Goal: Information Seeking & Learning: Learn about a topic

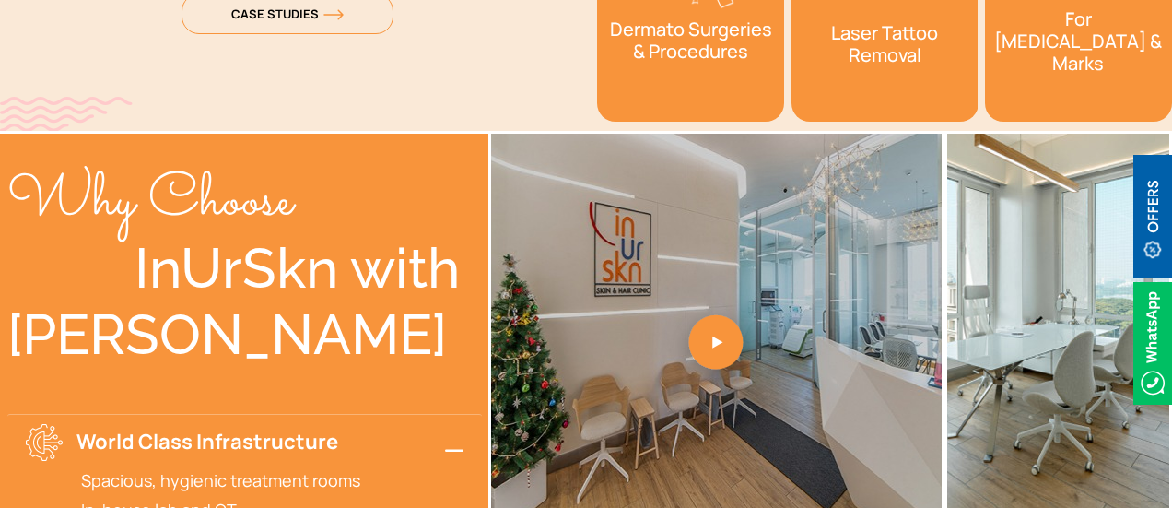
scroll to position [3474, 0]
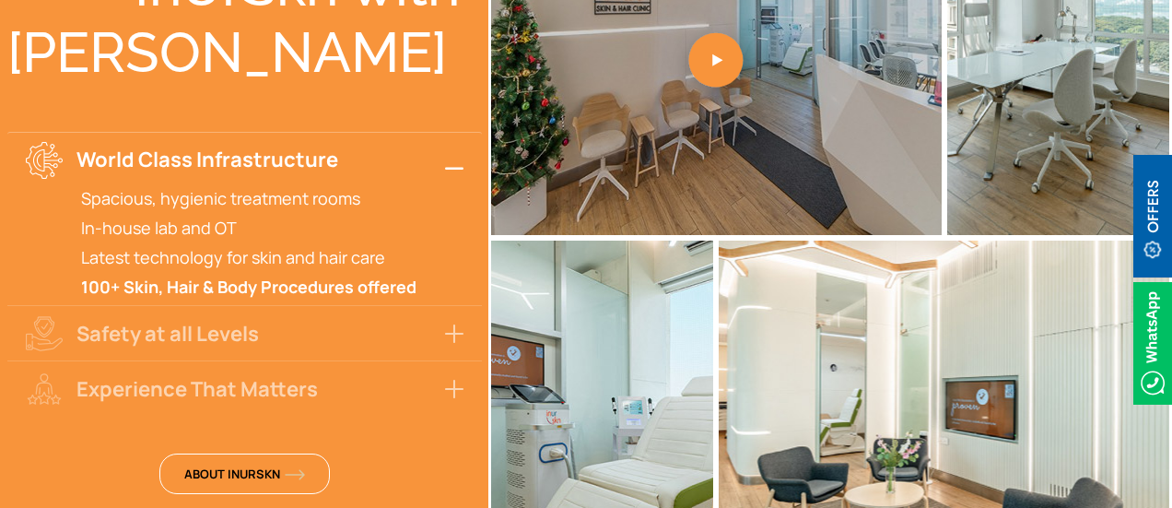
click at [466, 165] on button "World Class Infrastructure" at bounding box center [244, 159] width 475 height 55
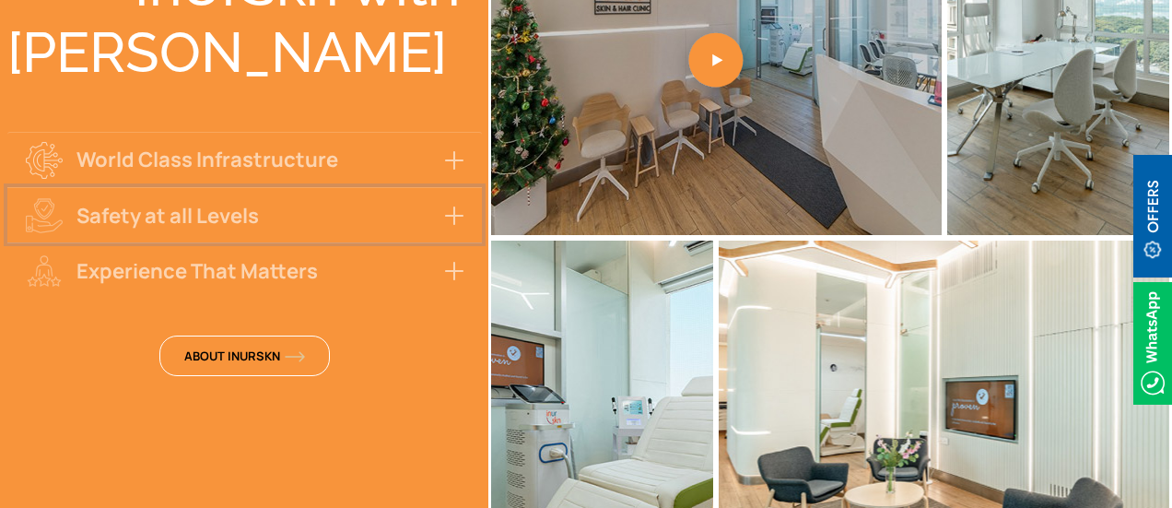
click at [447, 209] on button "Safety at all Levels" at bounding box center [244, 214] width 475 height 55
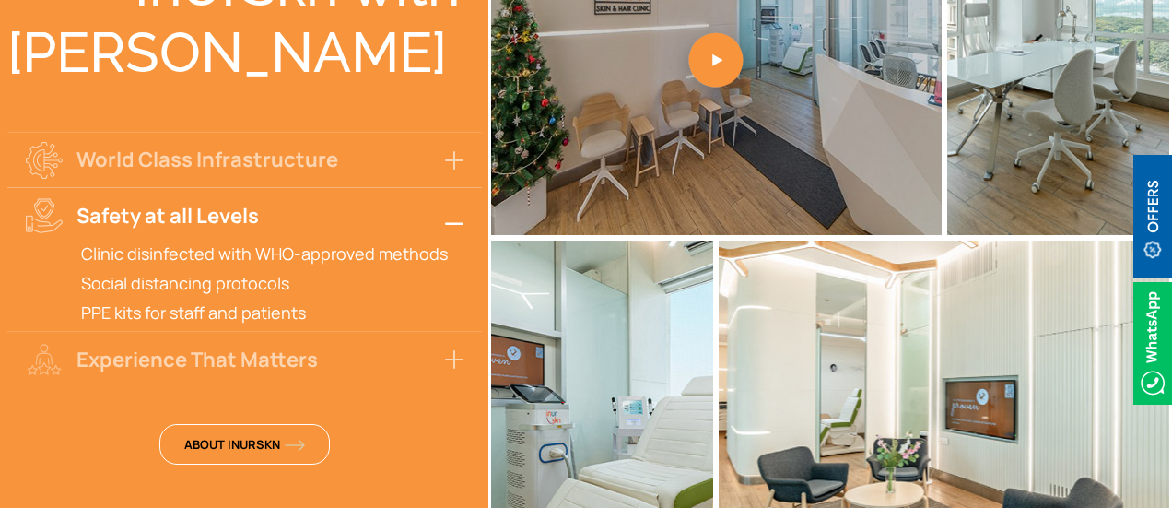
click at [447, 209] on button "Safety at all Levels" at bounding box center [244, 214] width 475 height 55
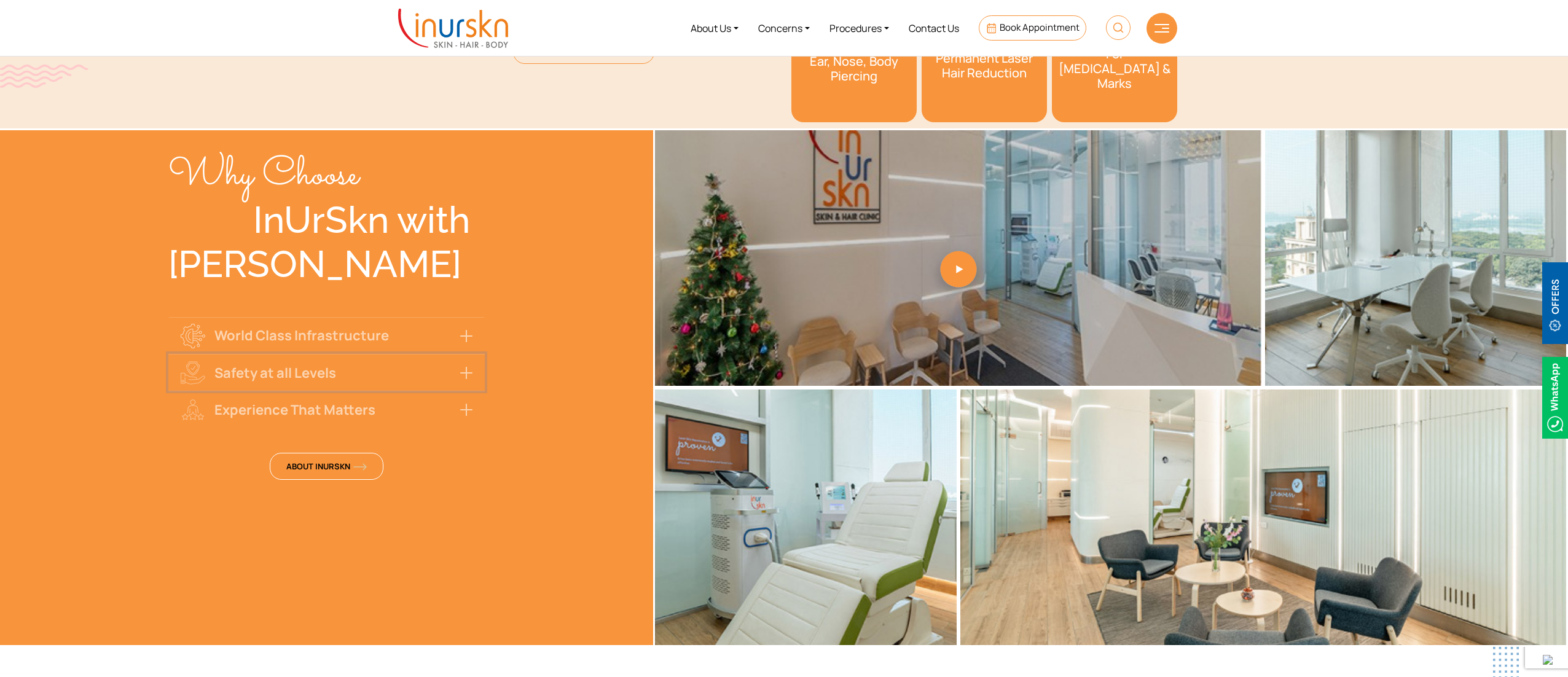
scroll to position [2084, 0]
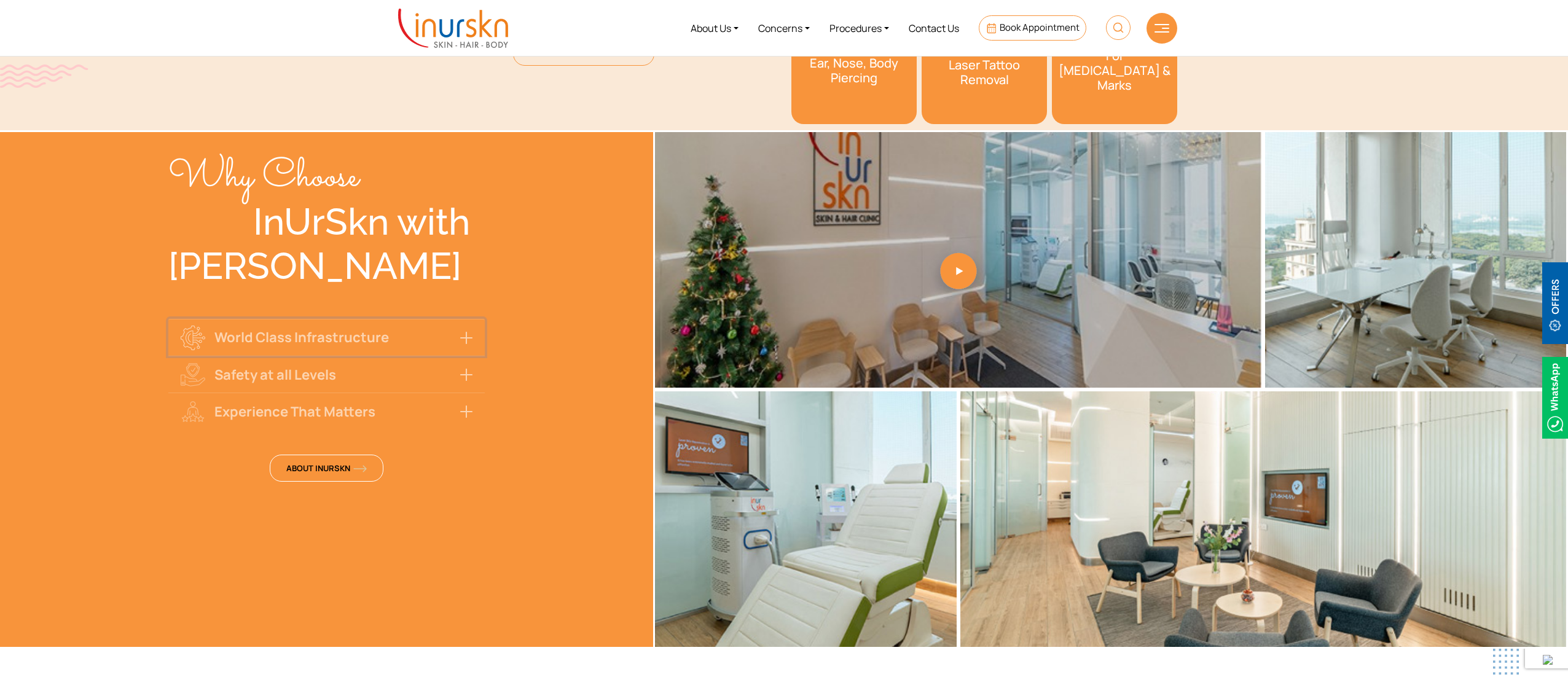
click at [342, 332] on button "World Class Infrastructure" at bounding box center [327, 337] width 317 height 37
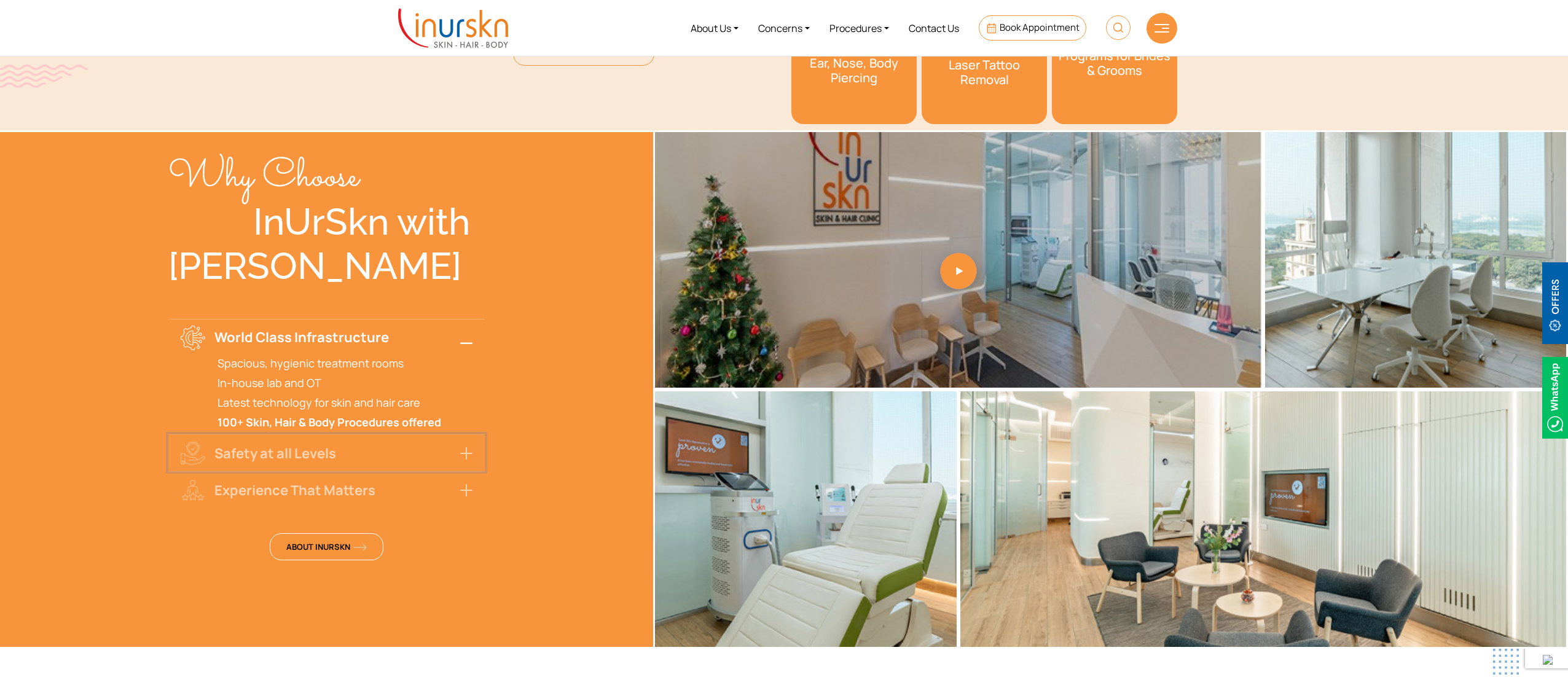
click at [333, 338] on button "Safety at all Levels" at bounding box center [327, 452] width 317 height 37
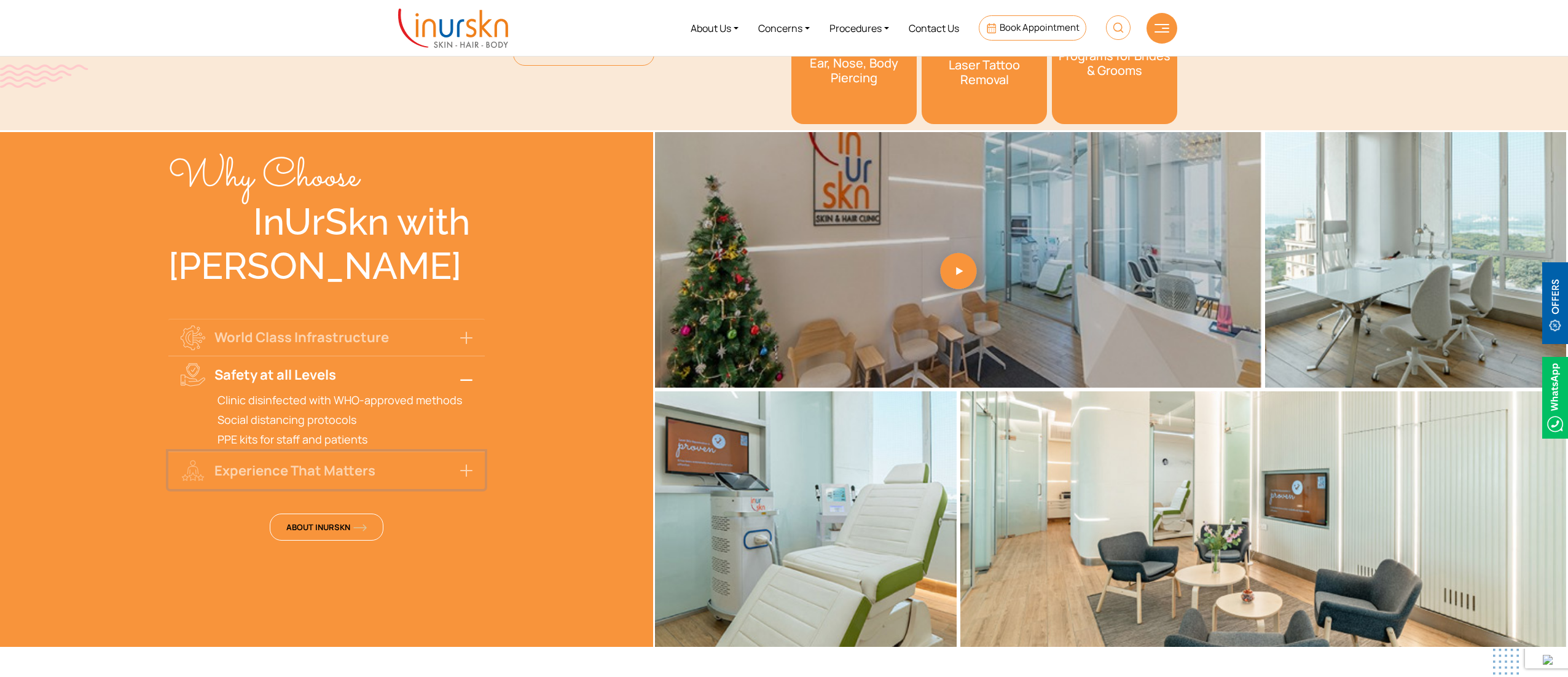
click at [333, 338] on button "Experience That Matters" at bounding box center [327, 469] width 317 height 37
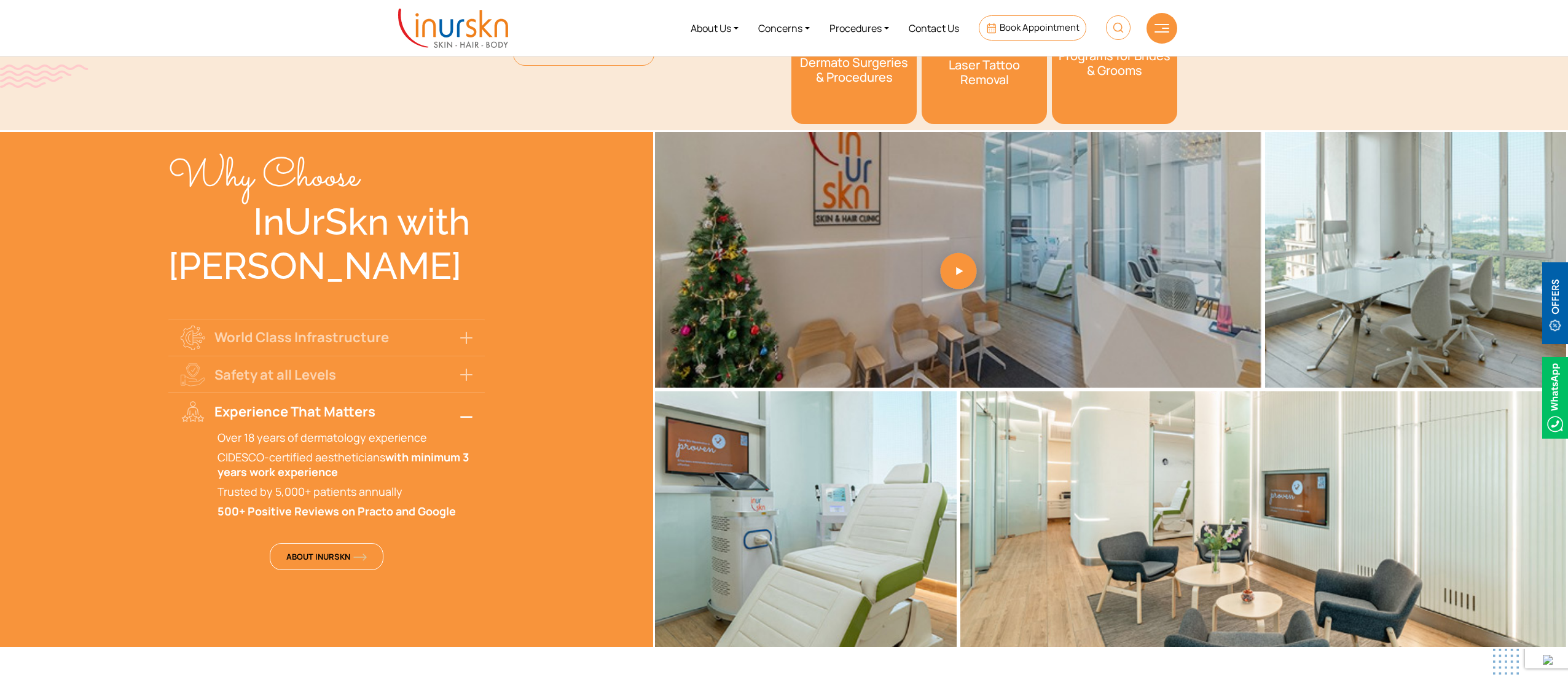
click at [418, 338] on button "Experience That Matters" at bounding box center [327, 410] width 317 height 37
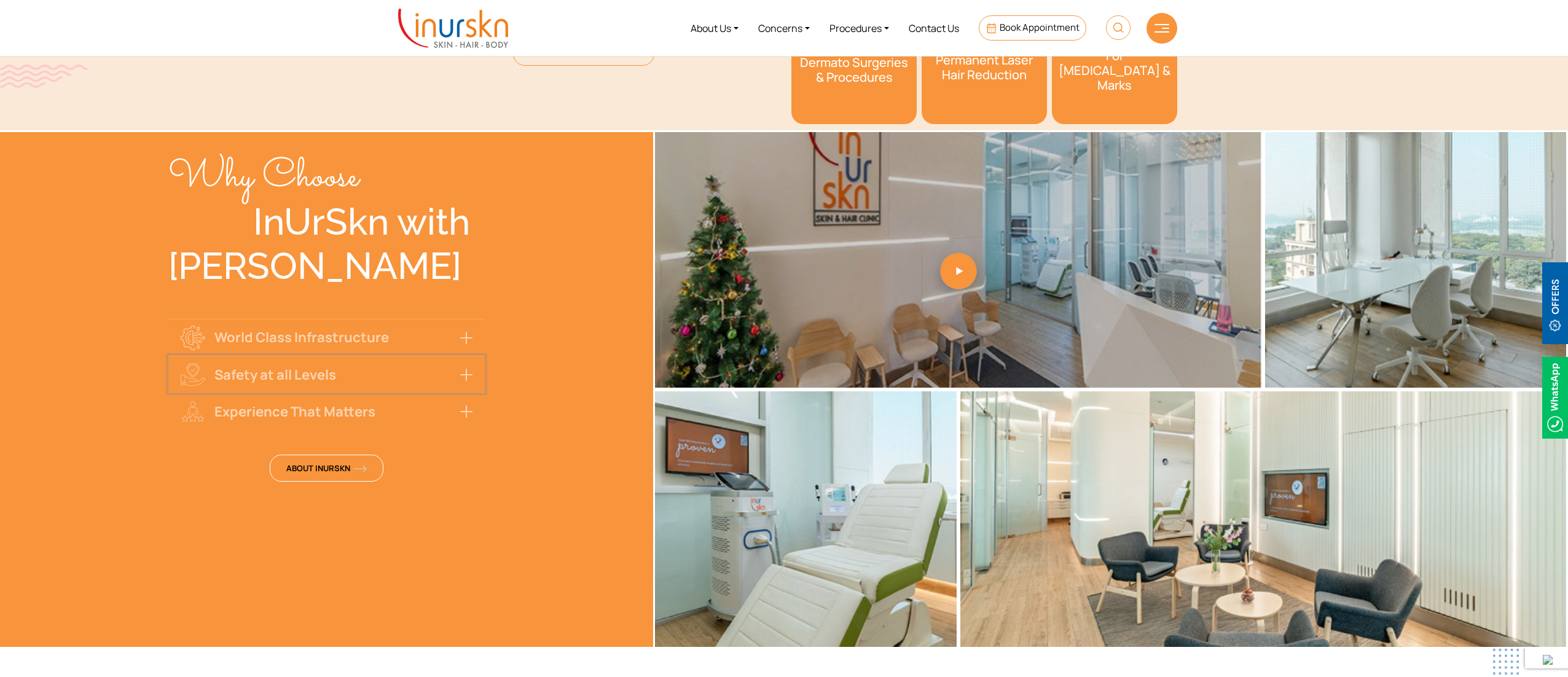
click at [369, 338] on button "Safety at all Levels" at bounding box center [327, 374] width 317 height 37
click at [384, 313] on div "Why Choose InUrSkn with Dr. Sejal Saheta World Class Infrastructure Spacious, h…" at bounding box center [327, 347] width 317 height 430
click at [382, 327] on button "World Class Infrastructure" at bounding box center [327, 337] width 317 height 37
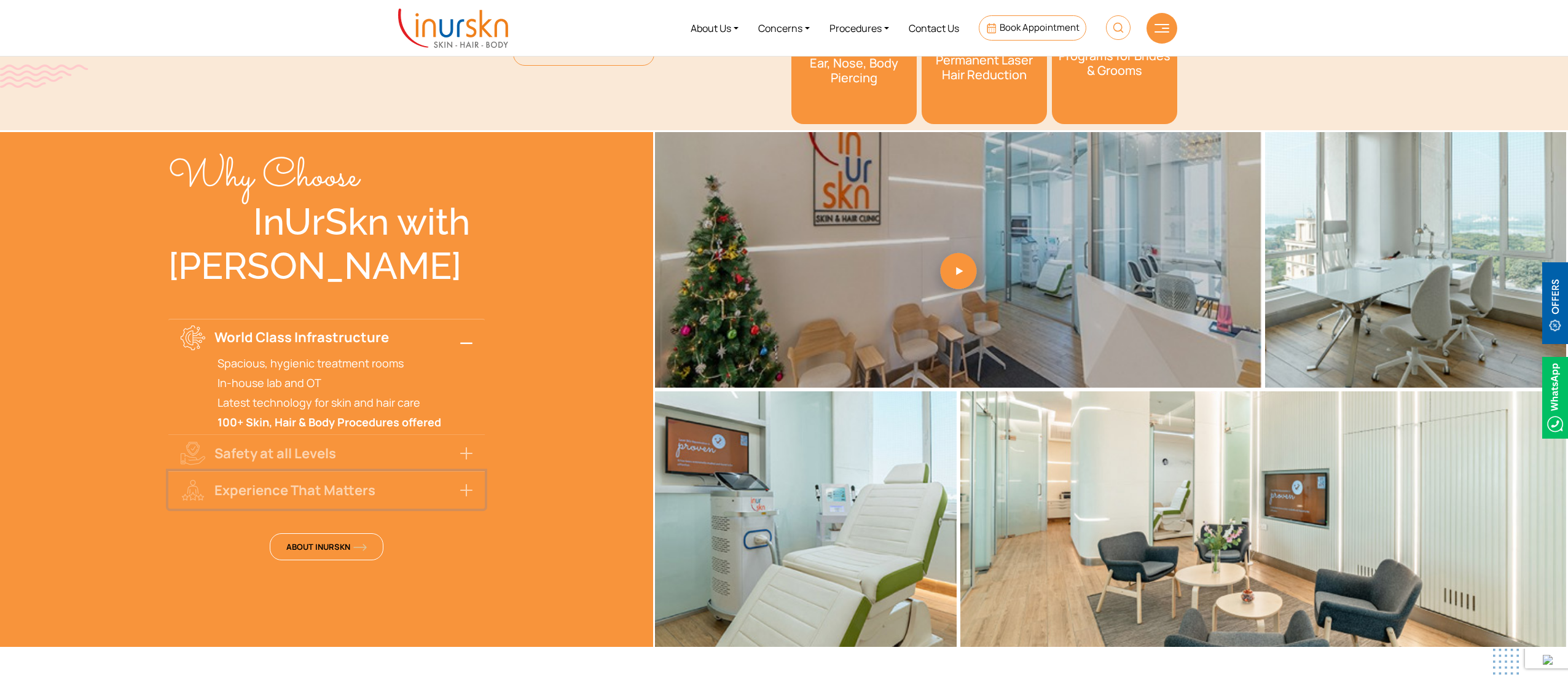
click at [404, 338] on button "Experience That Matters" at bounding box center [327, 489] width 317 height 37
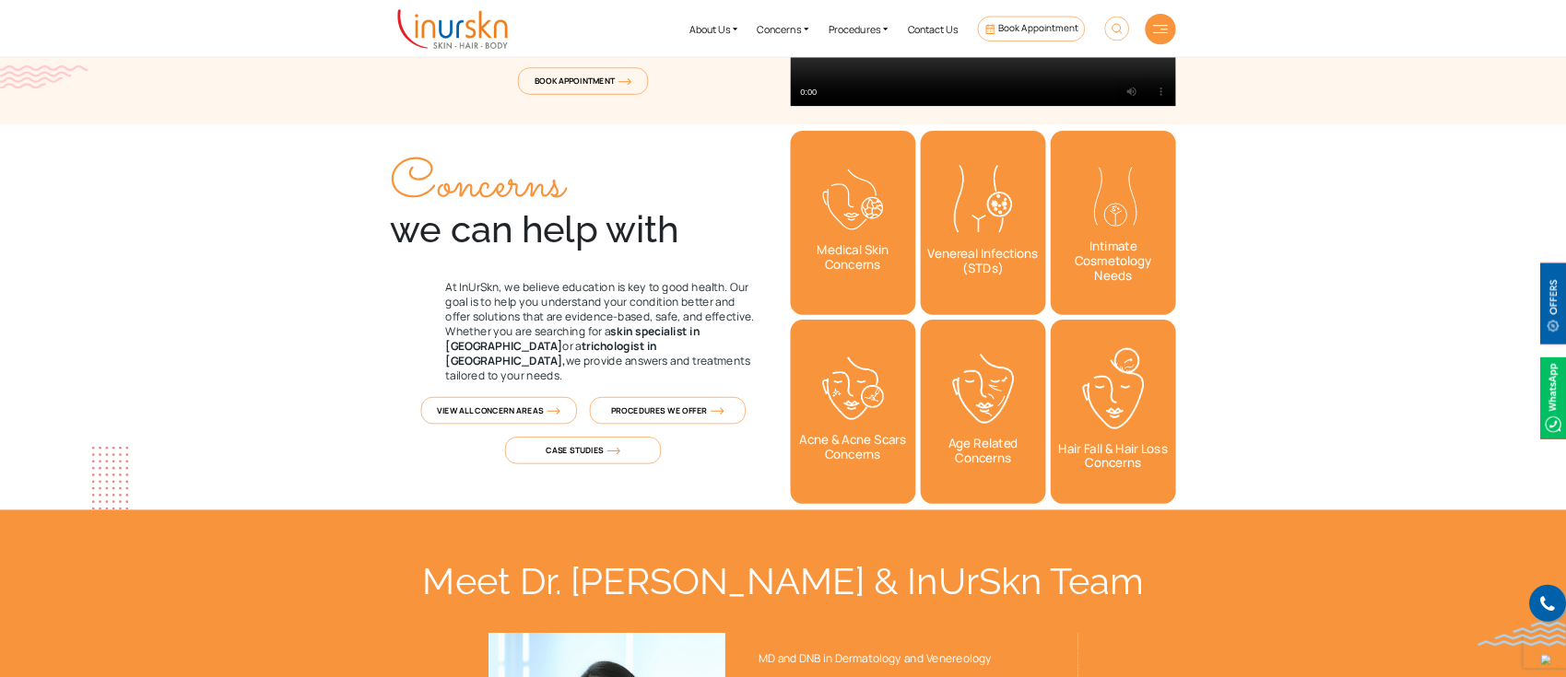
scroll to position [0, 0]
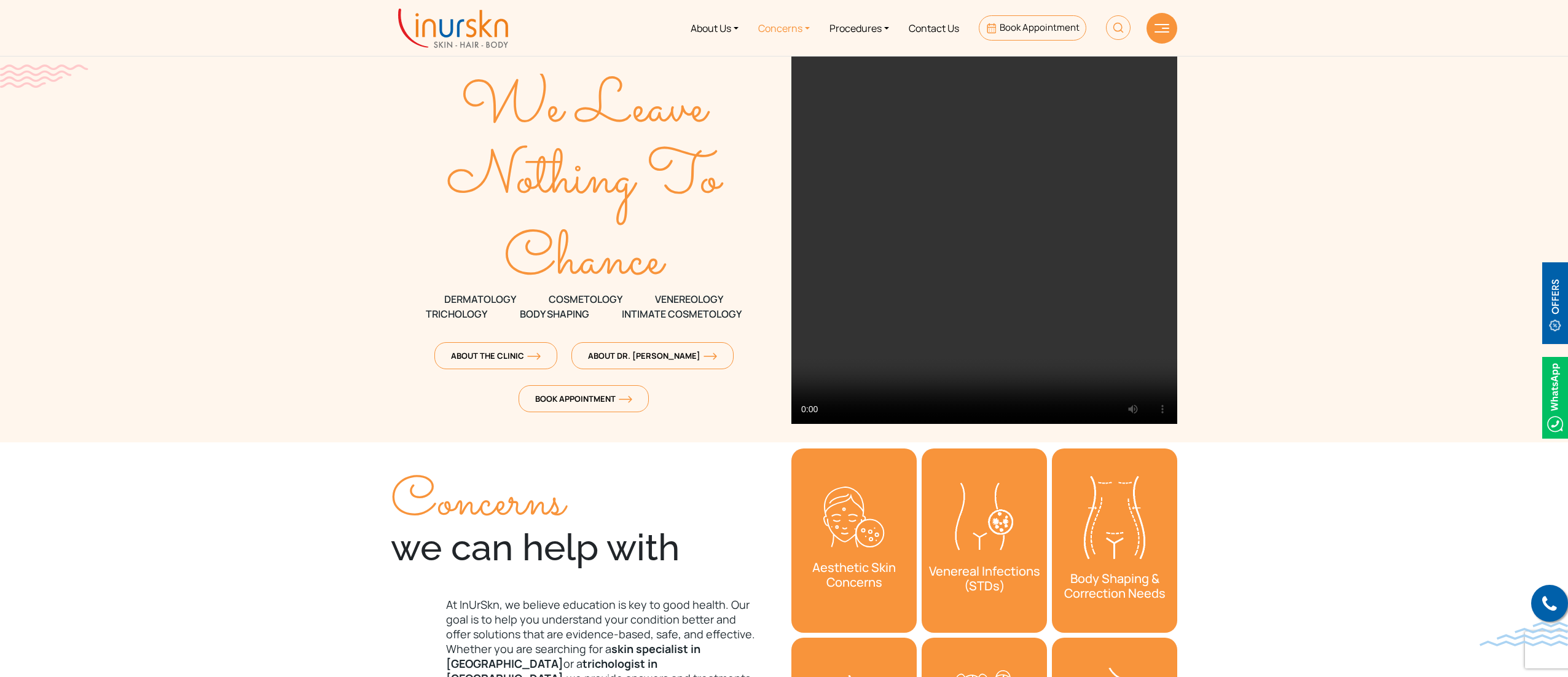
click at [781, 21] on link "Concerns" at bounding box center [784, 27] width 71 height 46
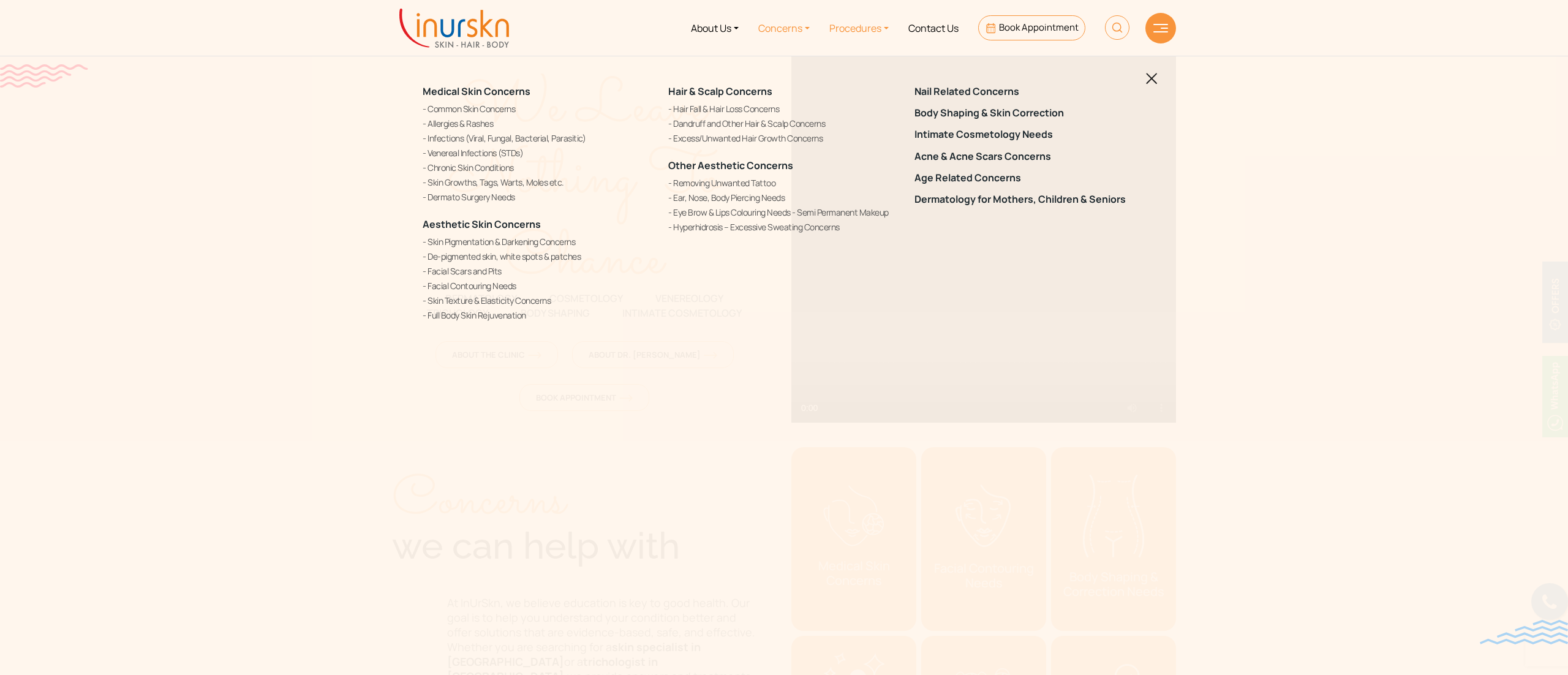
click at [778, 41] on link "Procedures" at bounding box center [859, 27] width 79 height 46
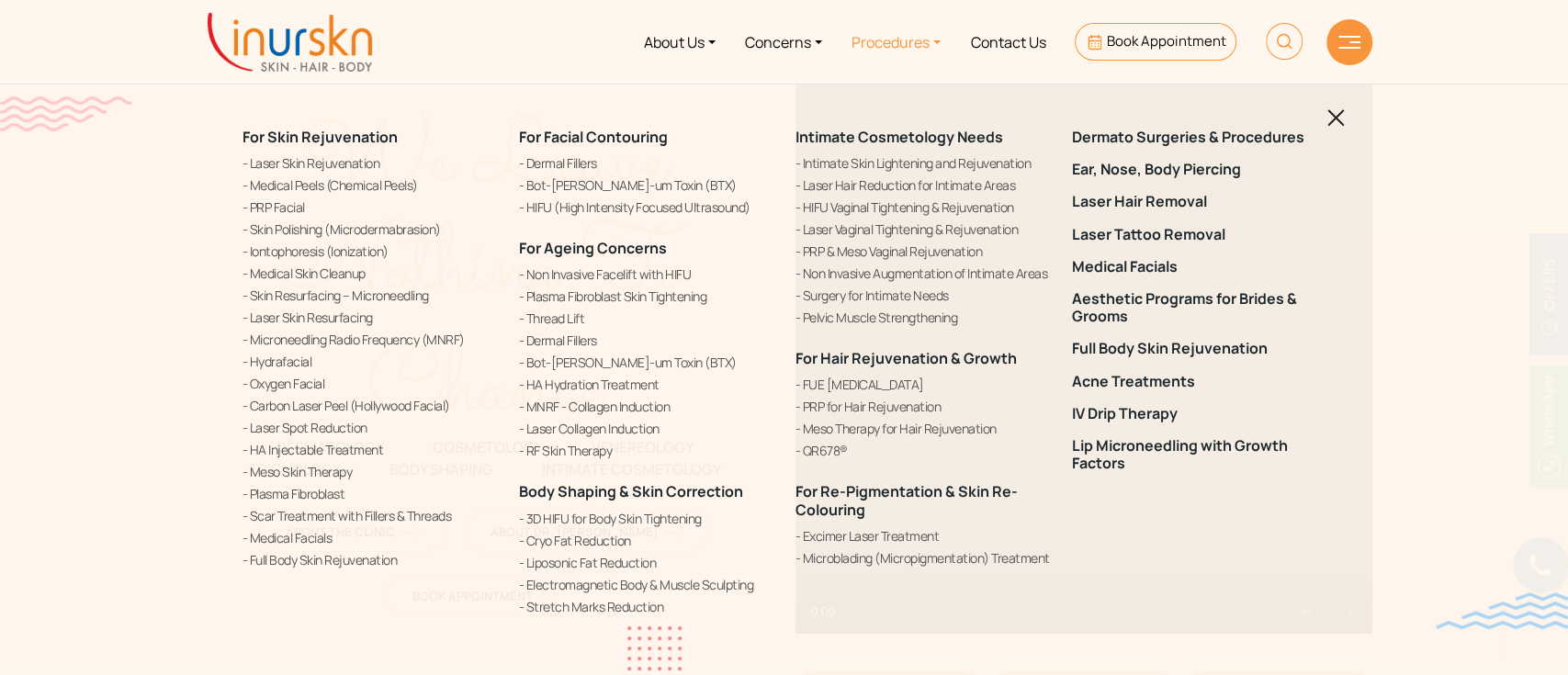
click at [1167, 123] on img at bounding box center [1337, 119] width 18 height 18
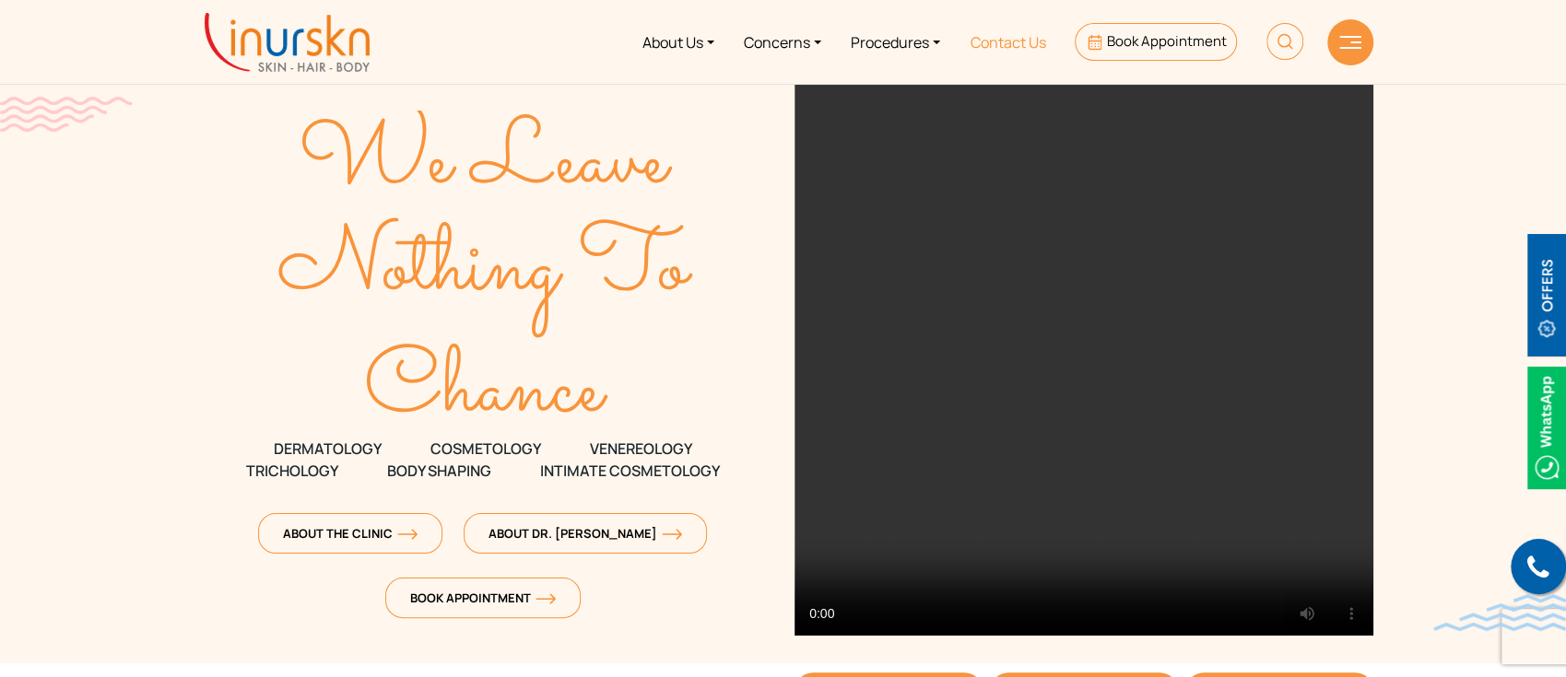
click at [1019, 33] on link "Contact Us" at bounding box center [1007, 41] width 105 height 69
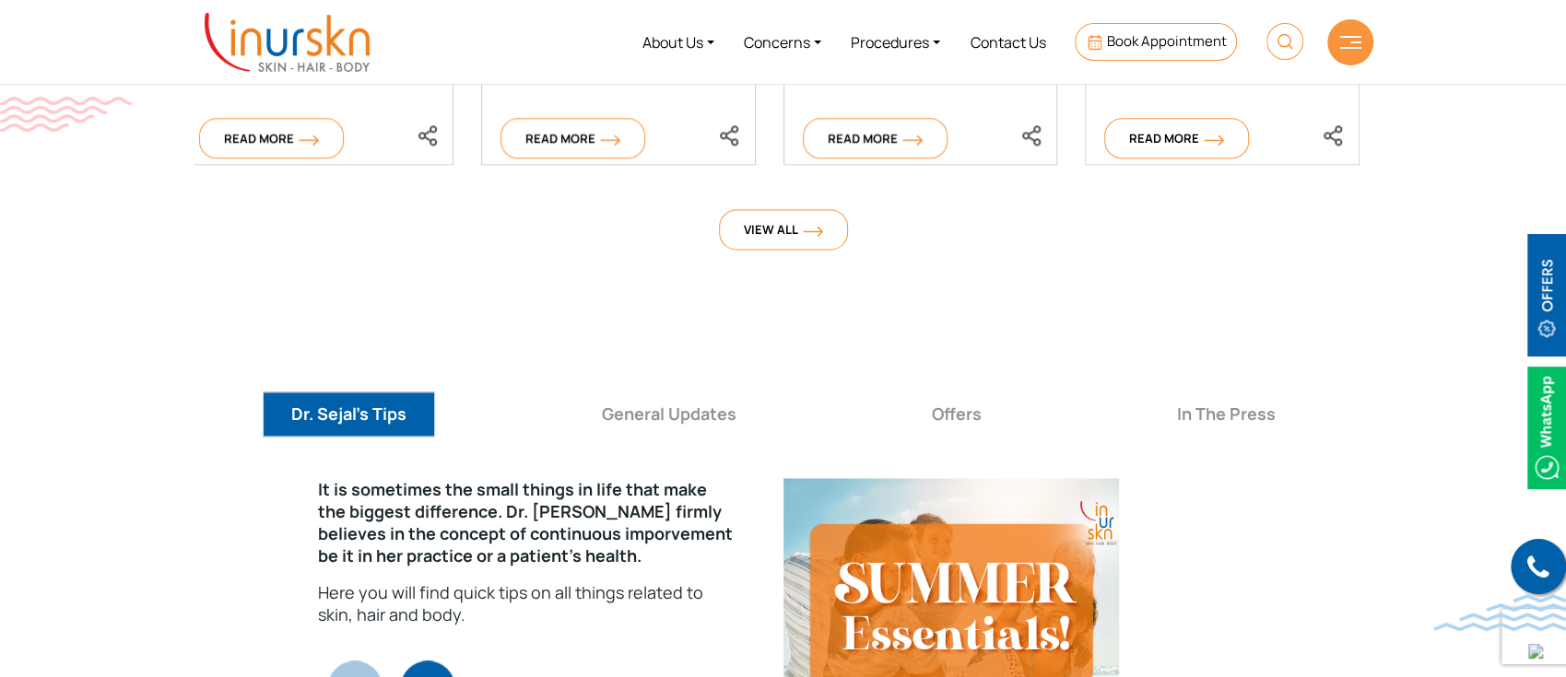
scroll to position [6331, 0]
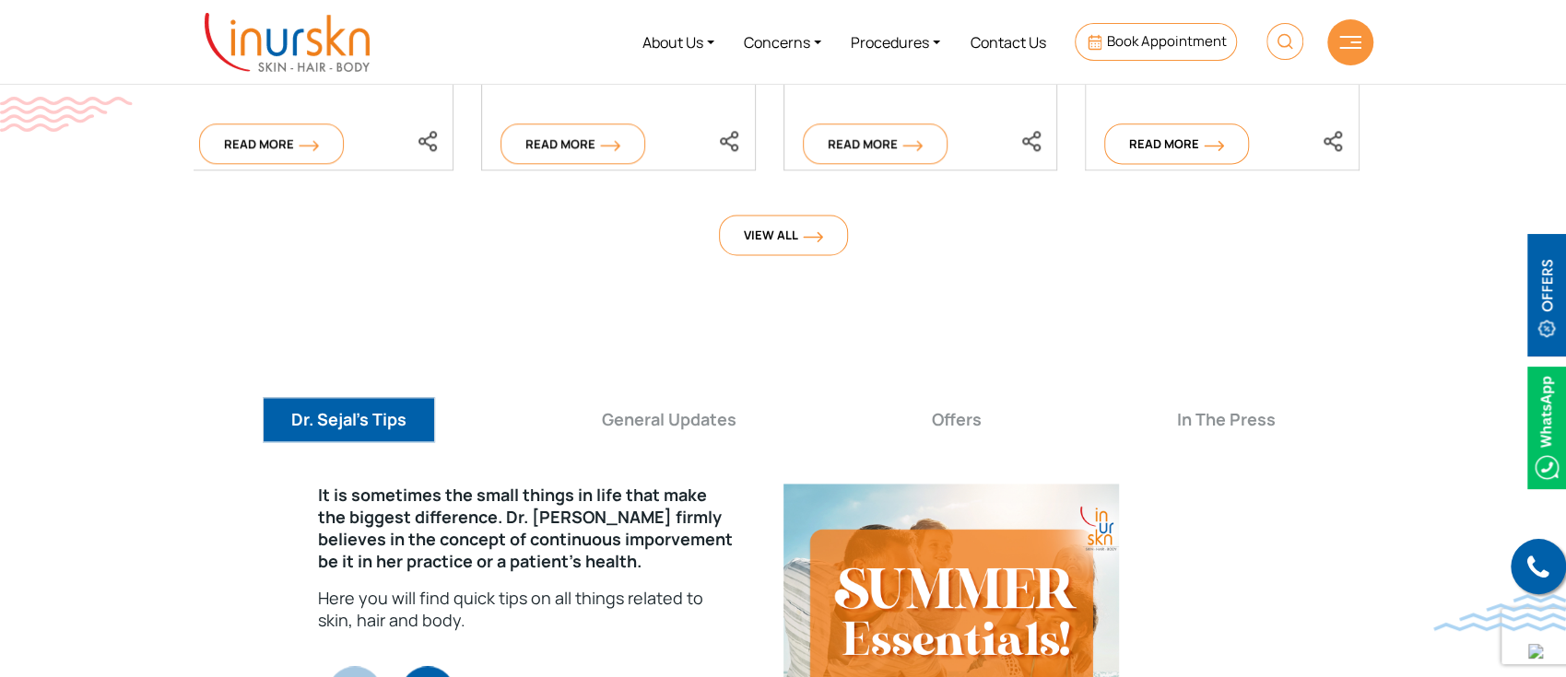
drag, startPoint x: 690, startPoint y: 358, endPoint x: 568, endPoint y: 362, distance: 122.7
click at [568, 397] on ul "Dr. Sejal's Tips General Updates Offers In The Press" at bounding box center [784, 433] width 1180 height 72
click at [684, 397] on button "General Updates" at bounding box center [669, 419] width 192 height 45
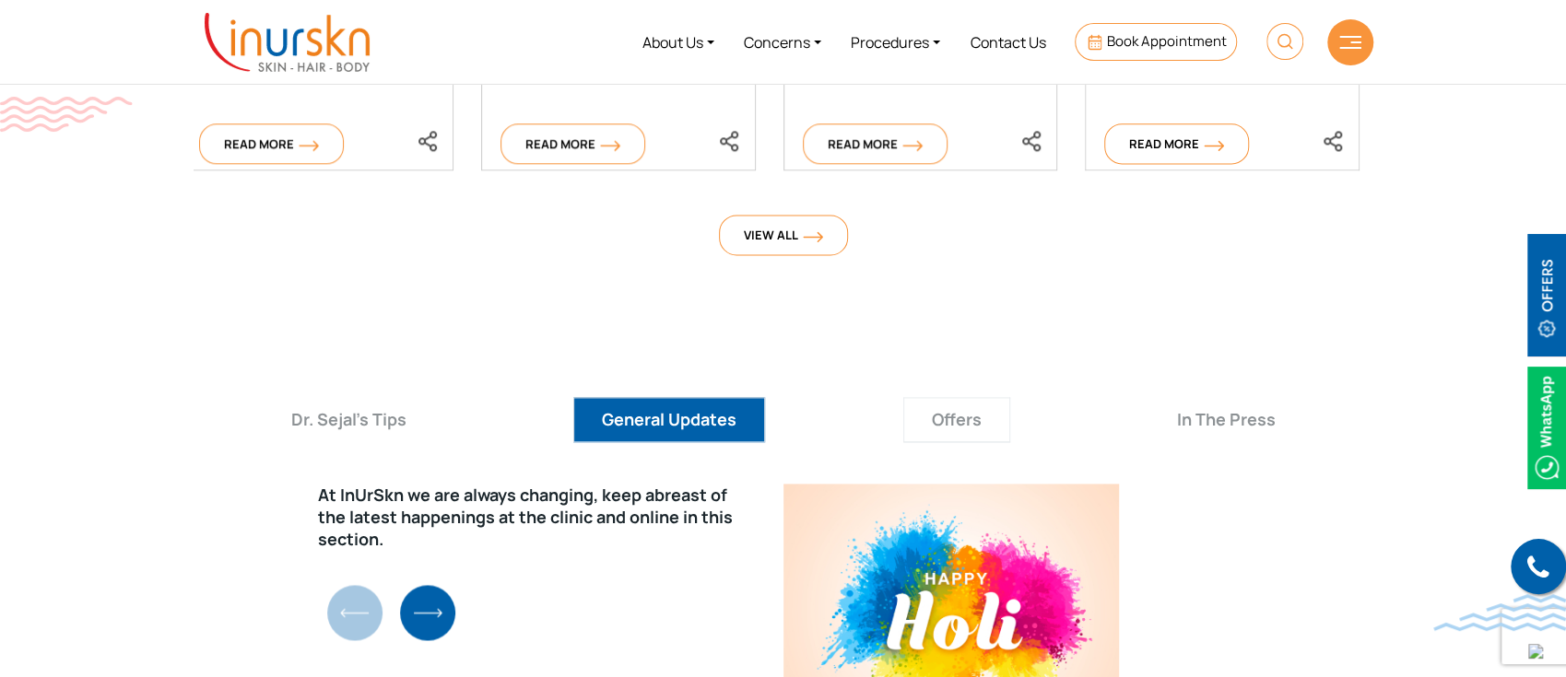
click at [973, 397] on button "Offers" at bounding box center [956, 419] width 107 height 45
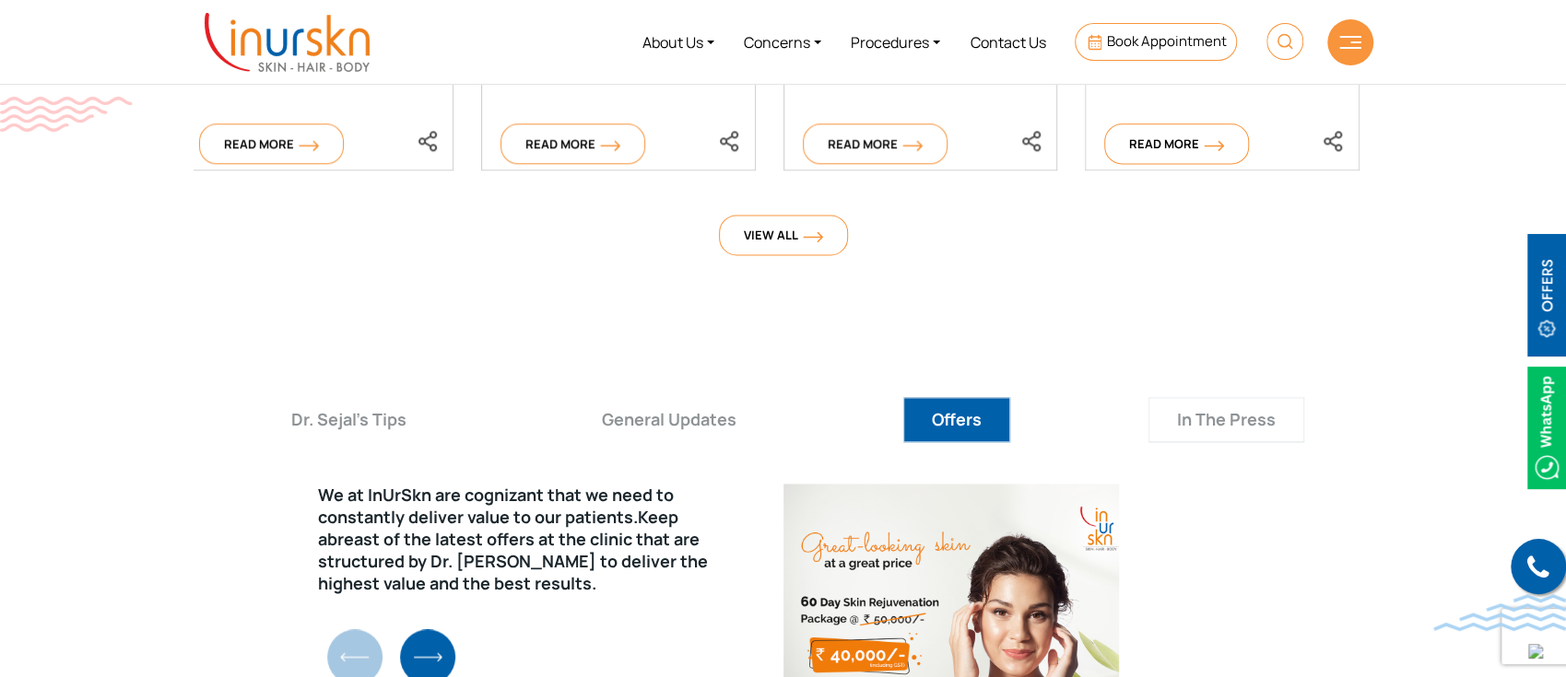
click at [1249, 397] on button "In The Press" at bounding box center [1226, 419] width 156 height 45
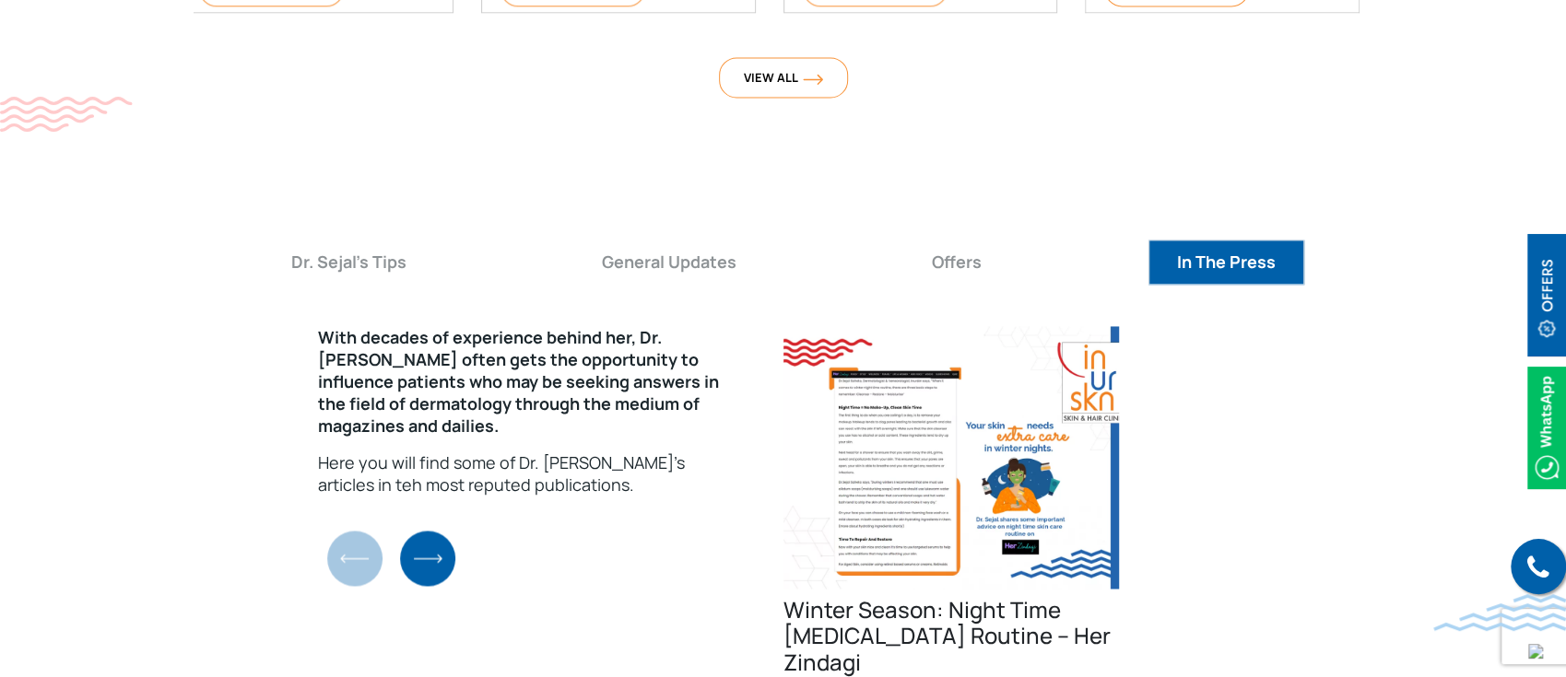
scroll to position [6488, 0]
click at [968, 240] on button "Offers" at bounding box center [956, 262] width 107 height 45
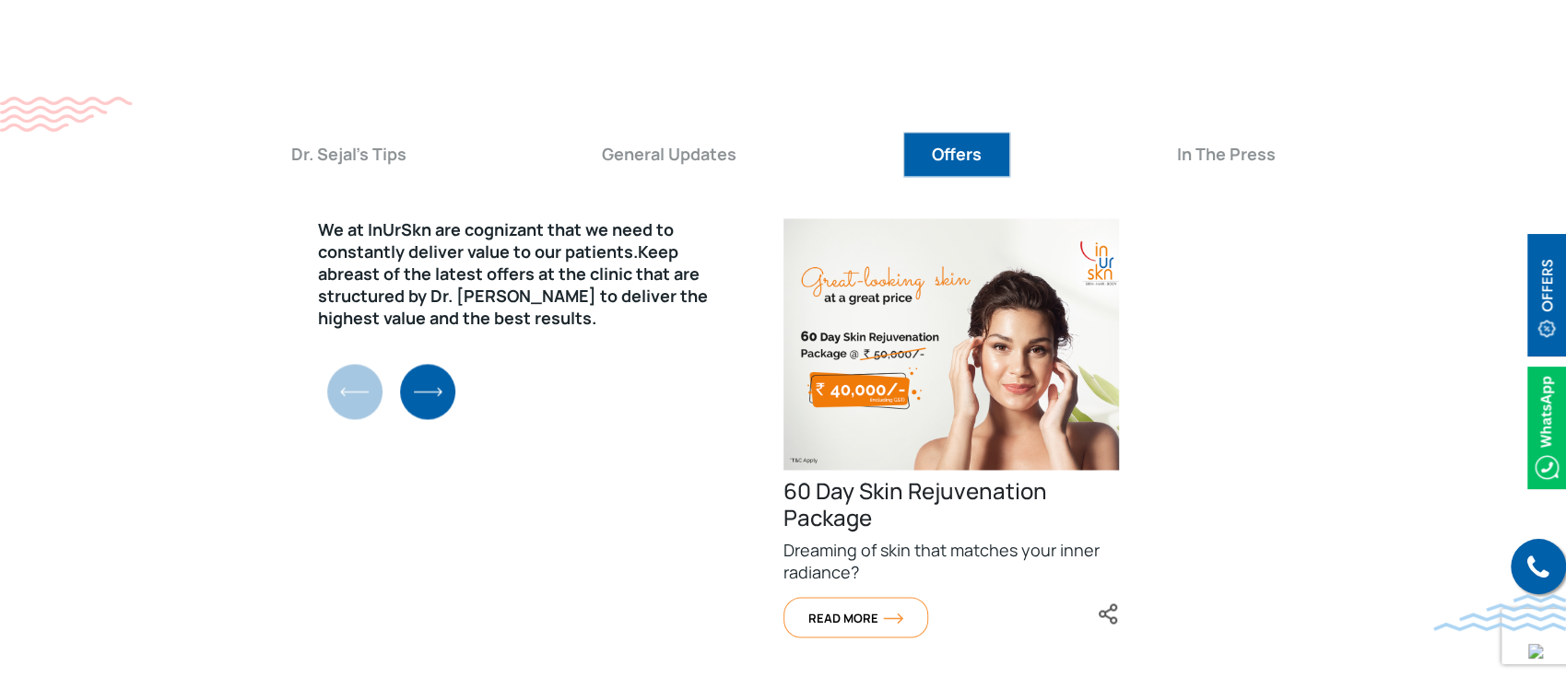
scroll to position [6597, 0]
click at [421, 363] on img "Next slide" at bounding box center [427, 390] width 55 height 55
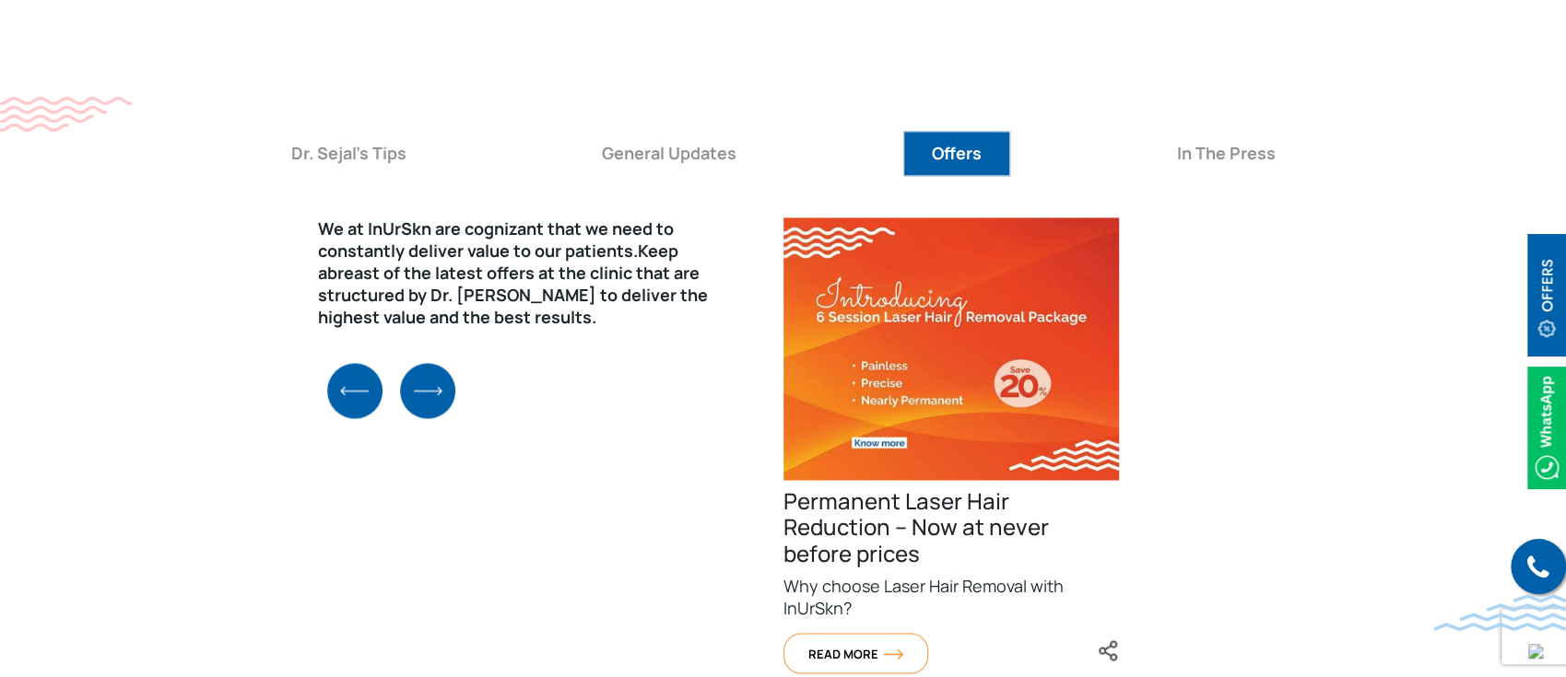
click at [421, 363] on img "Next slide" at bounding box center [427, 390] width 55 height 55
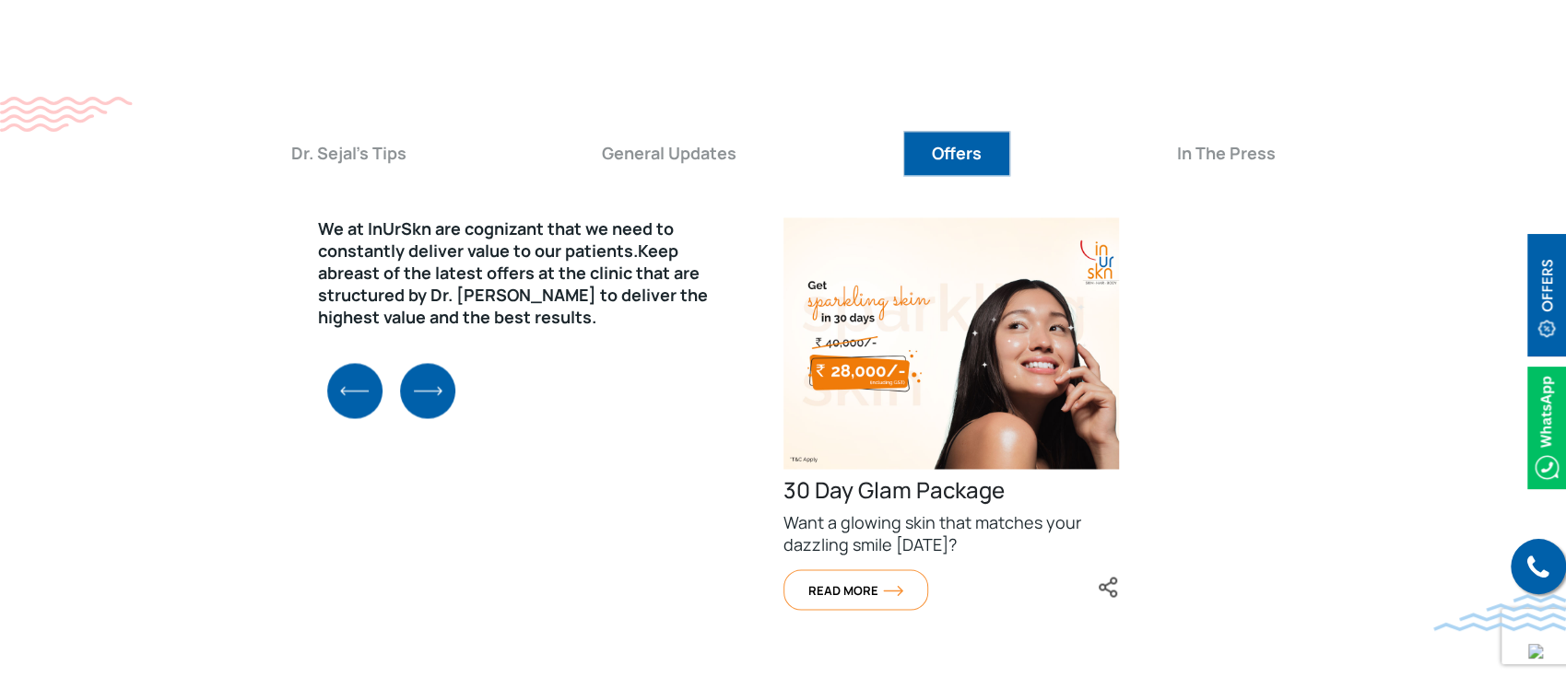
click at [421, 363] on img "Next slide" at bounding box center [427, 390] width 55 height 55
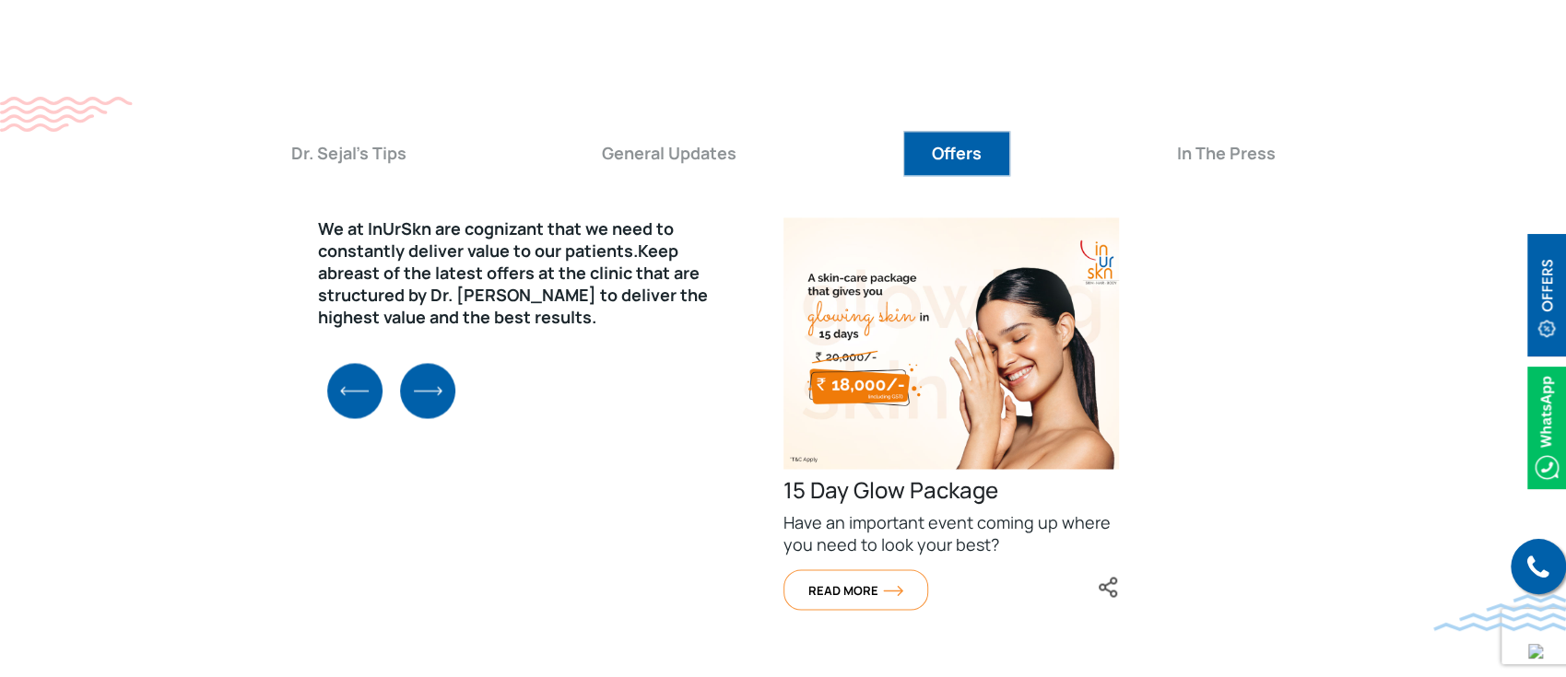
click at [421, 363] on img "Next slide" at bounding box center [427, 390] width 55 height 55
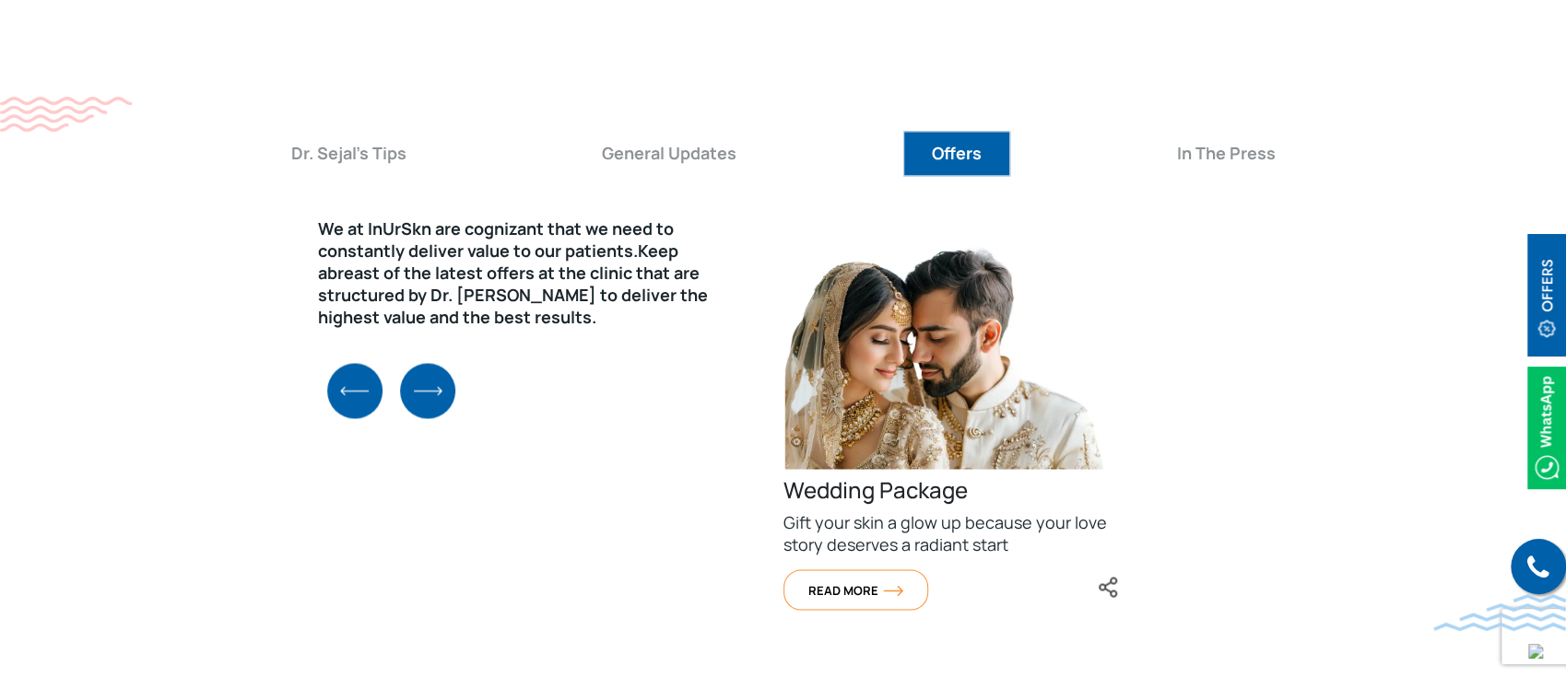
click at [349, 363] on img "Previous slide" at bounding box center [354, 390] width 55 height 55
click at [349, 321] on div "We at InUrSkn are cognizant that we need to constantly deliver value to our pat…" at bounding box center [784, 482] width 1180 height 559
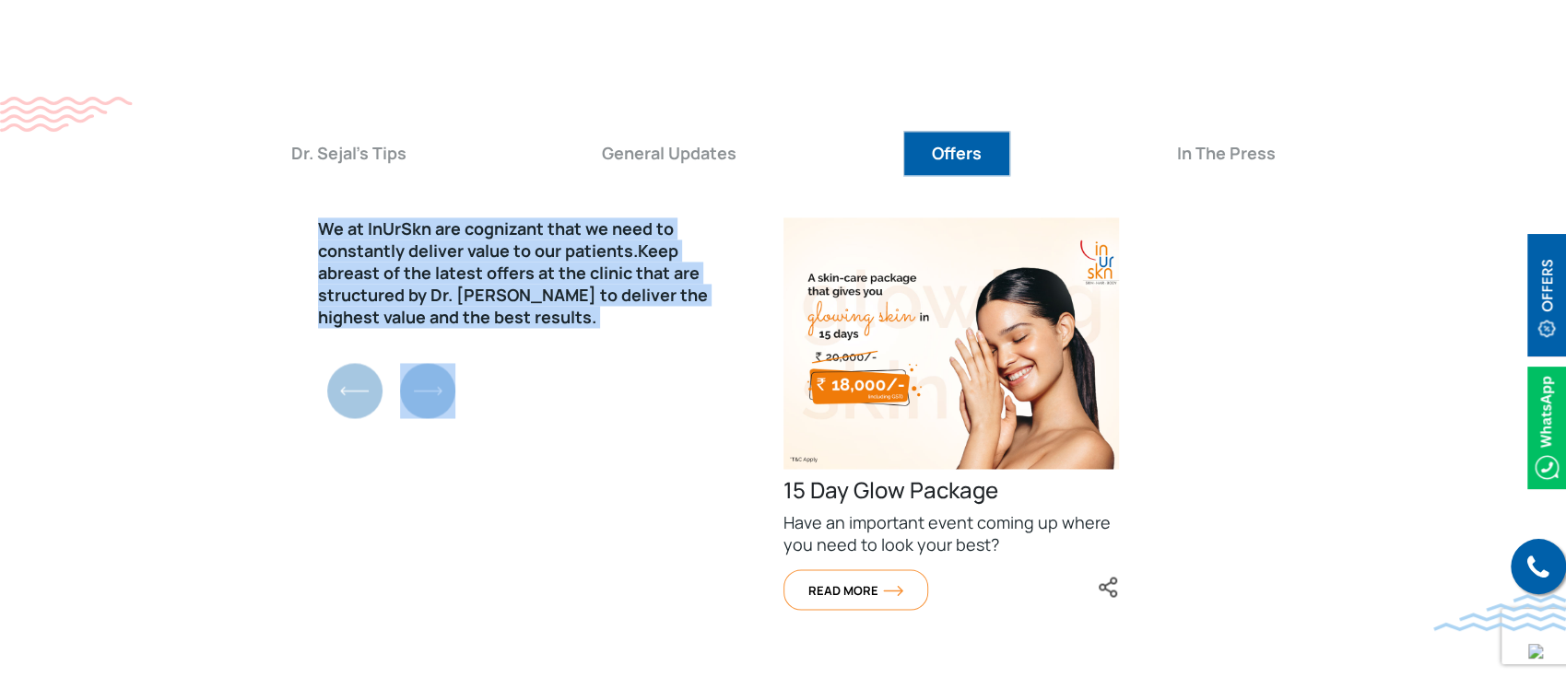
click at [349, 321] on div "We at InUrSkn are cognizant that we need to constantly deliver value to our pat…" at bounding box center [784, 482] width 1180 height 559
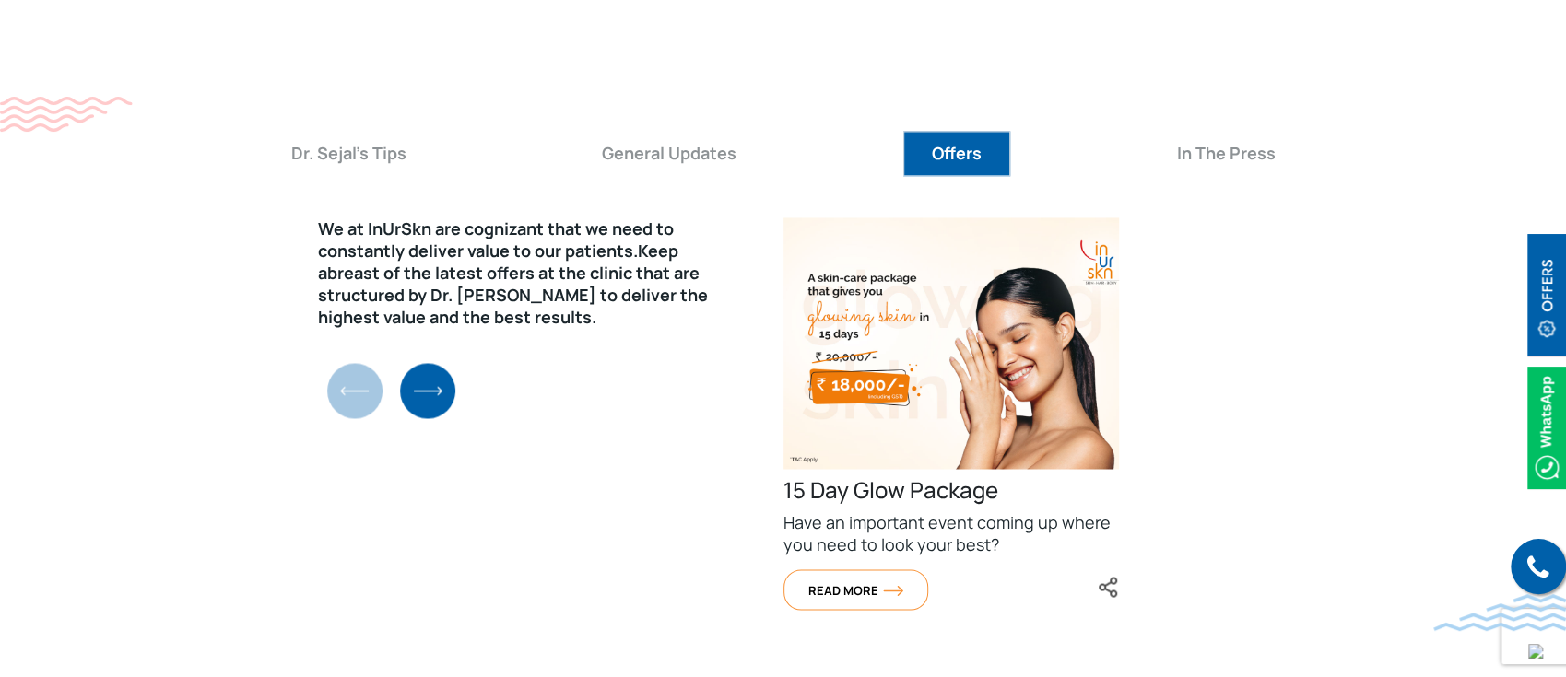
click at [269, 350] on div "We at InUrSkn are cognizant that we need to constantly deliver value to our pat…" at bounding box center [784, 482] width 1180 height 559
click at [365, 335] on div "We at InUrSkn are cognizant that we need to constantly deliver value to our pat…" at bounding box center [784, 482] width 1180 height 559
click at [428, 365] on div "We at InUrSkn are cognizant that we need to constantly deliver value to our pat…" at bounding box center [784, 482] width 1180 height 559
click at [439, 363] on img "Next slide" at bounding box center [427, 390] width 55 height 55
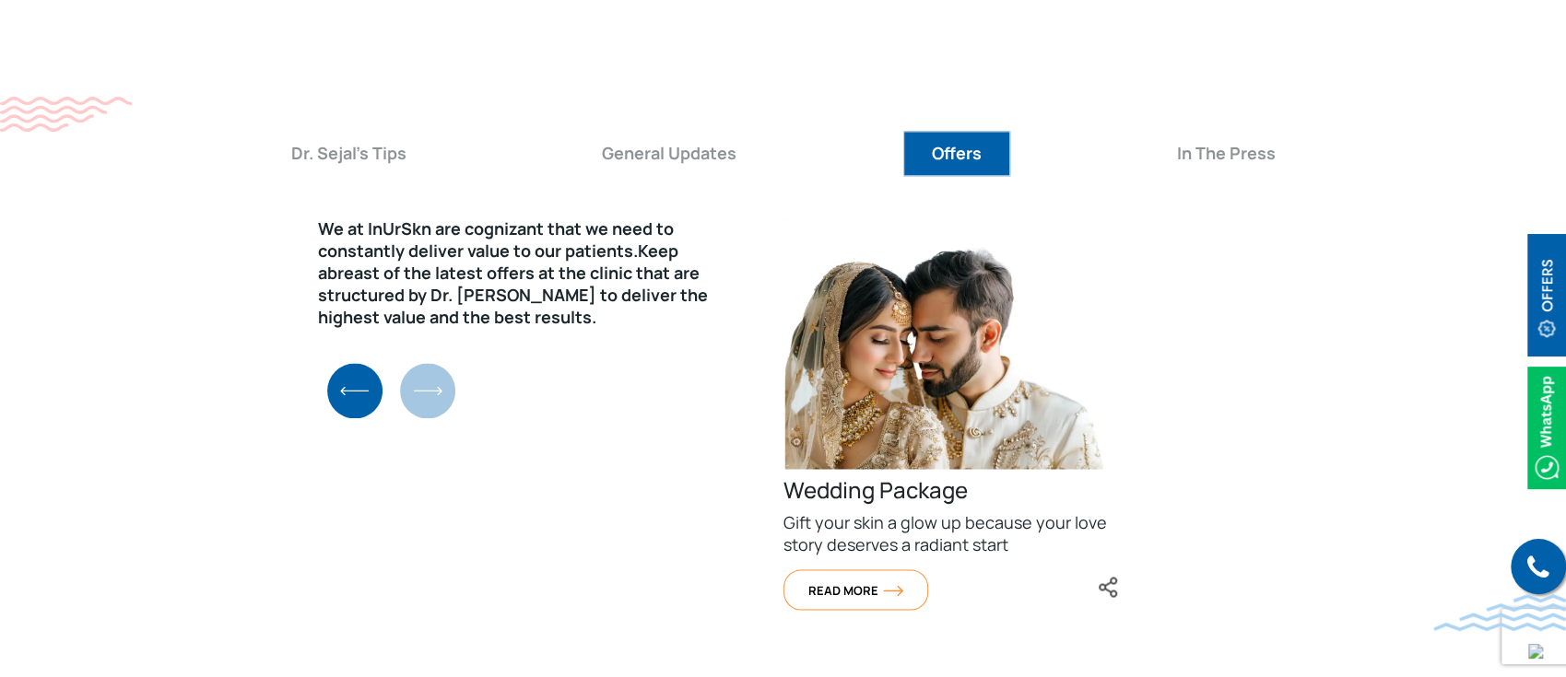
click at [340, 363] on img "Previous slide" at bounding box center [354, 390] width 55 height 55
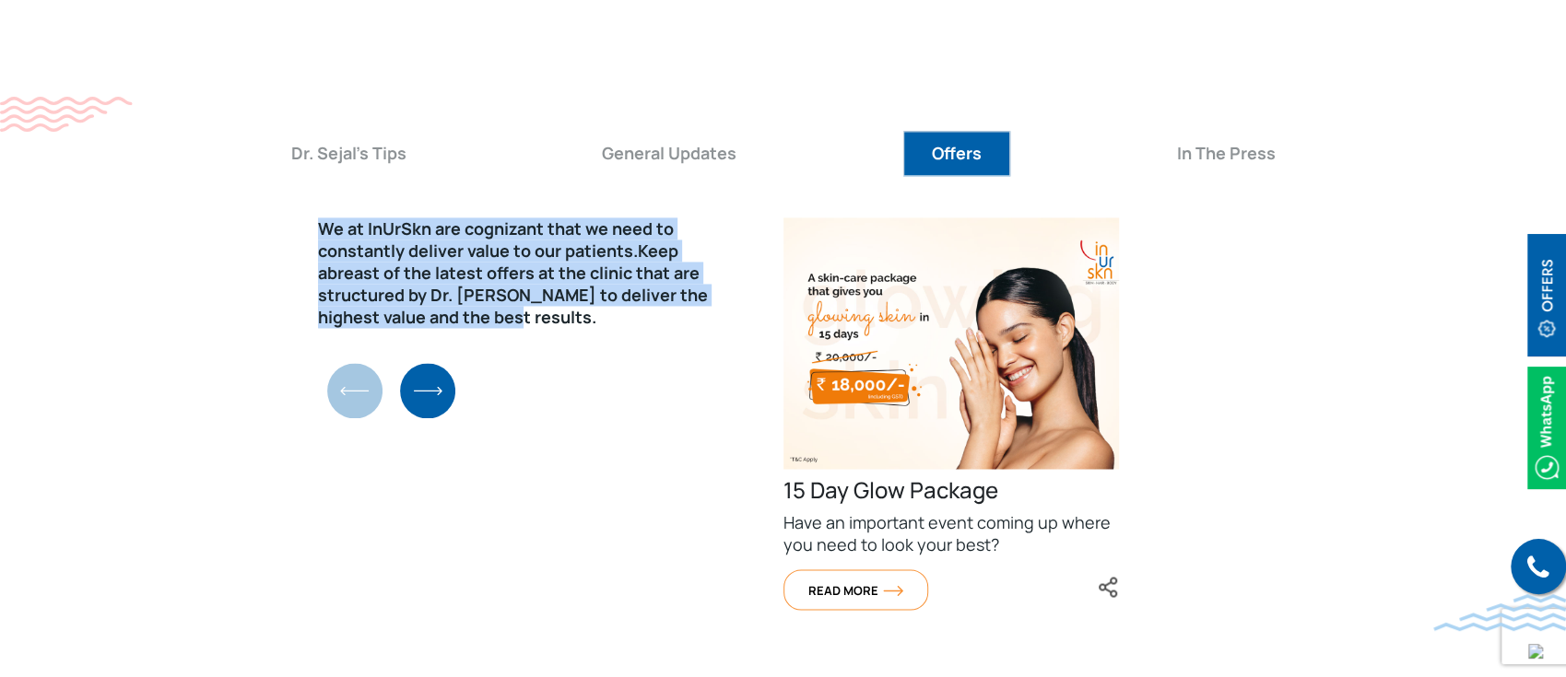
click at [434, 373] on div "We at InUrSkn are cognizant that we need to constantly deliver value to our pat…" at bounding box center [783, 482] width 708 height 559
click at [451, 363] on img "Next slide" at bounding box center [427, 390] width 55 height 55
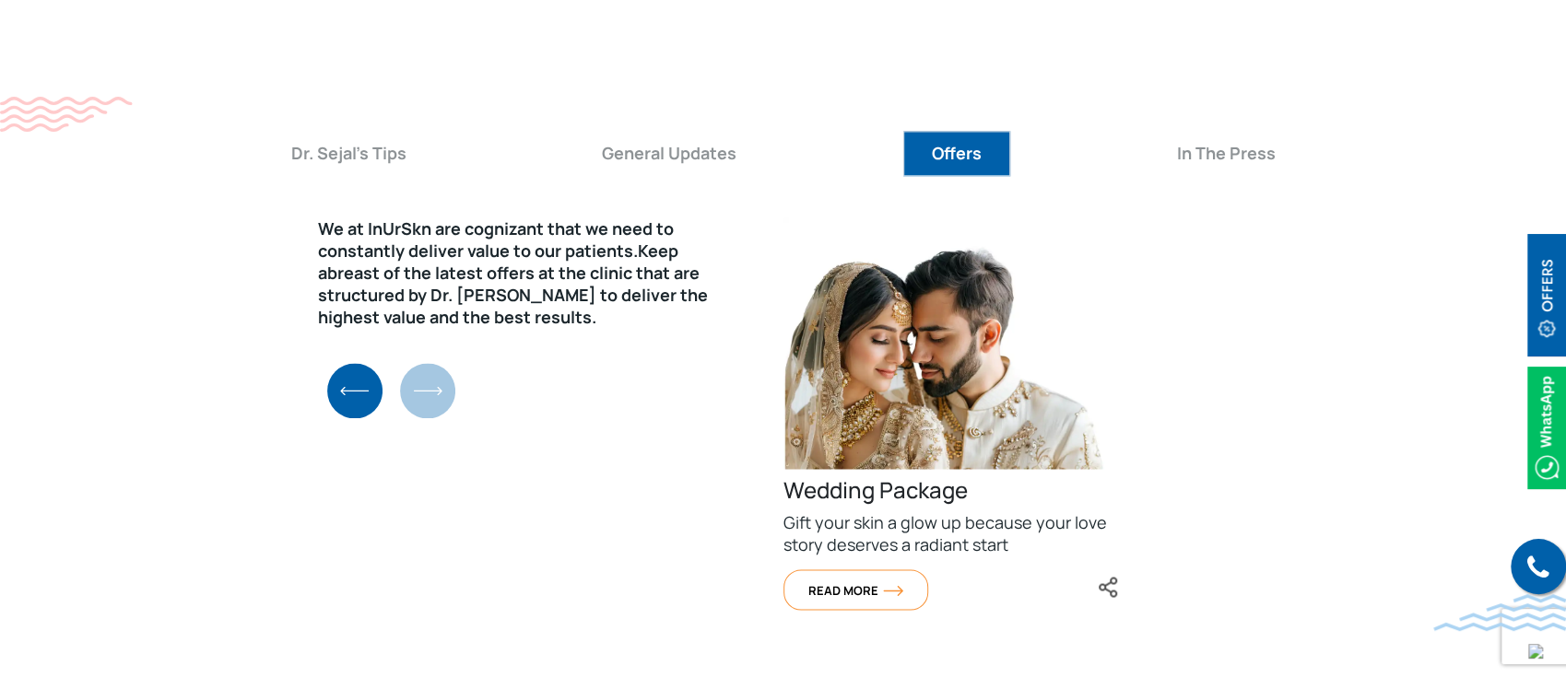
click at [442, 318] on div "We at InUrSkn are cognizant that we need to constantly deliver value to our pat…" at bounding box center [783, 482] width 708 height 559
click at [317, 328] on div "We at InUrSkn are cognizant that we need to constantly deliver value to our pat…" at bounding box center [784, 482] width 1180 height 559
click at [332, 363] on img "Previous slide" at bounding box center [354, 390] width 55 height 55
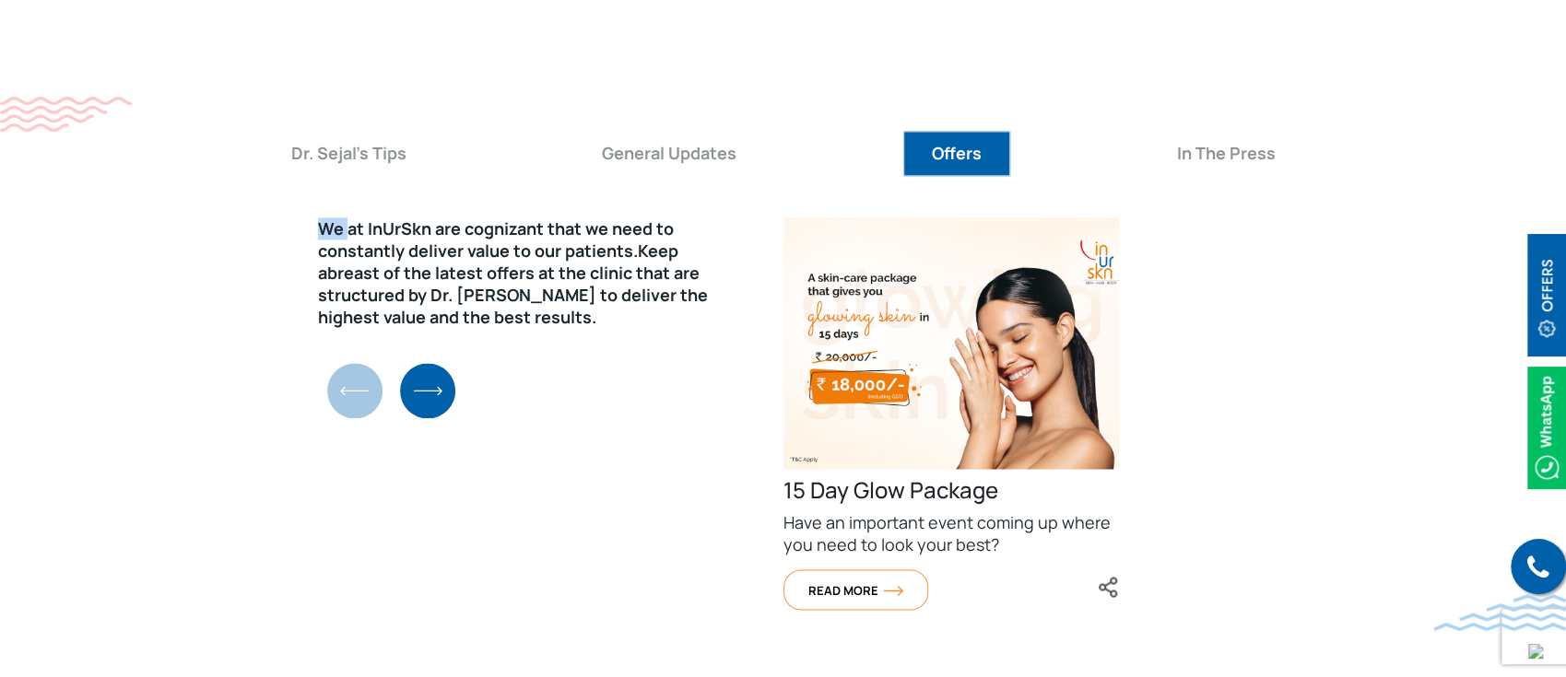
click at [332, 315] on div "We at InUrSkn are cognizant that we need to constantly deliver value to our pat…" at bounding box center [784, 482] width 1180 height 559
click at [439, 363] on img "Next slide" at bounding box center [427, 390] width 55 height 55
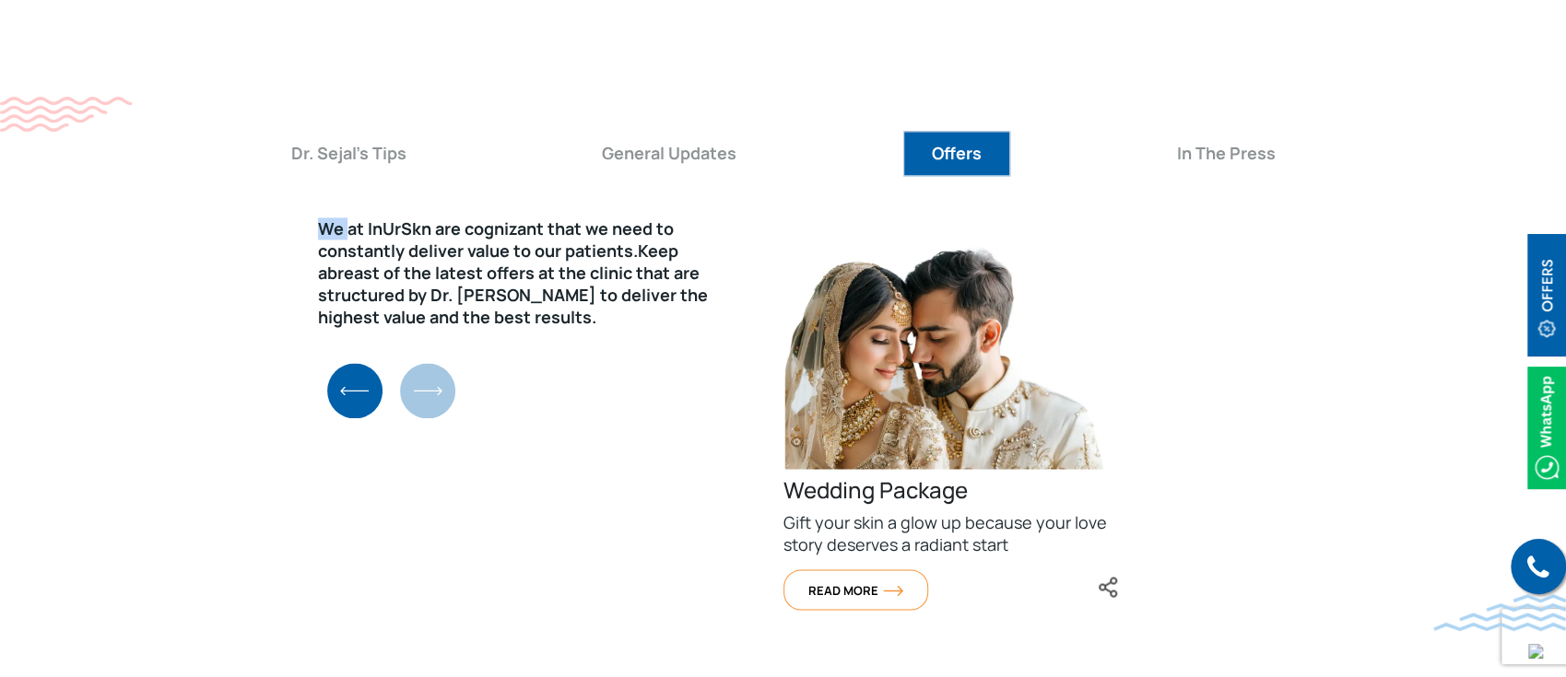
click at [439, 323] on div "We at InUrSkn are cognizant that we need to constantly deliver value to our pat…" at bounding box center [783, 482] width 708 height 559
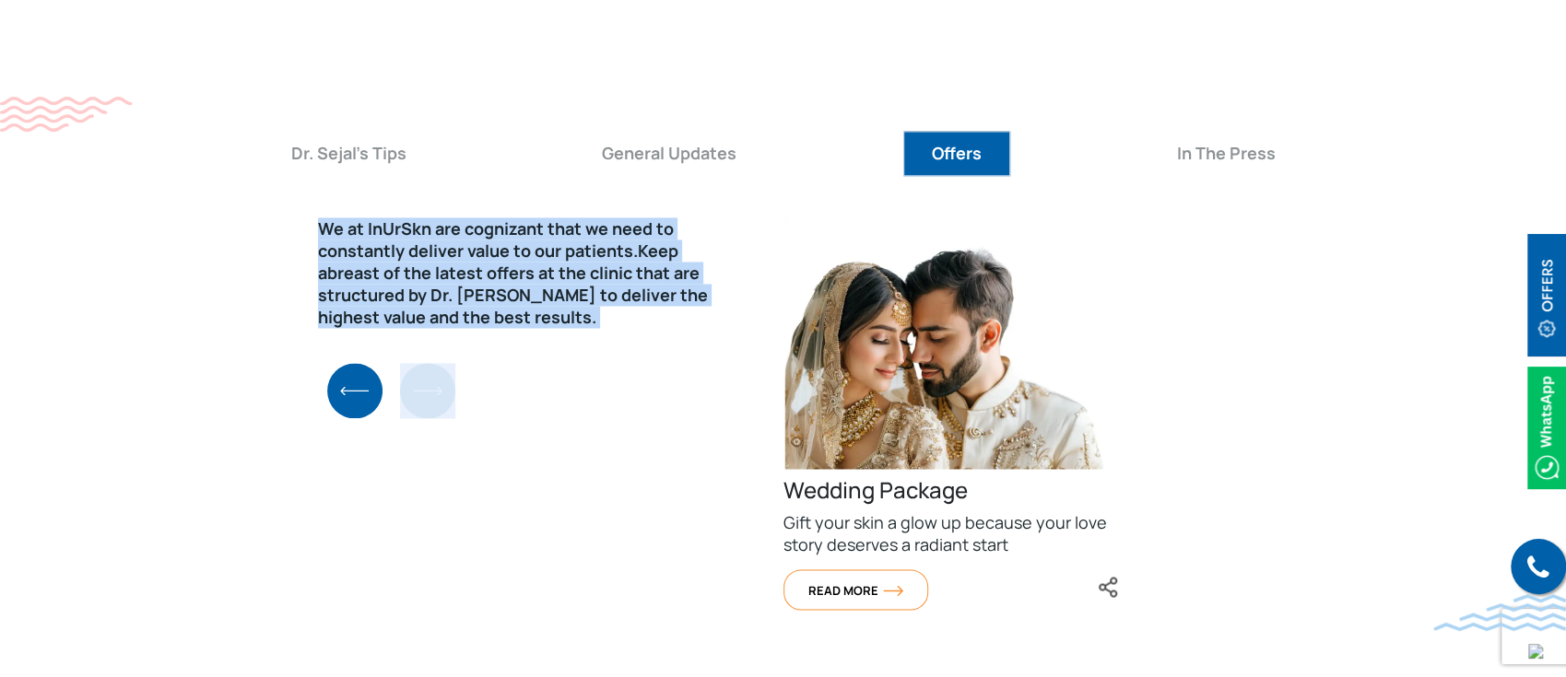
click at [439, 323] on div "We at InUrSkn are cognizant that we need to constantly deliver value to our pat…" at bounding box center [783, 482] width 708 height 559
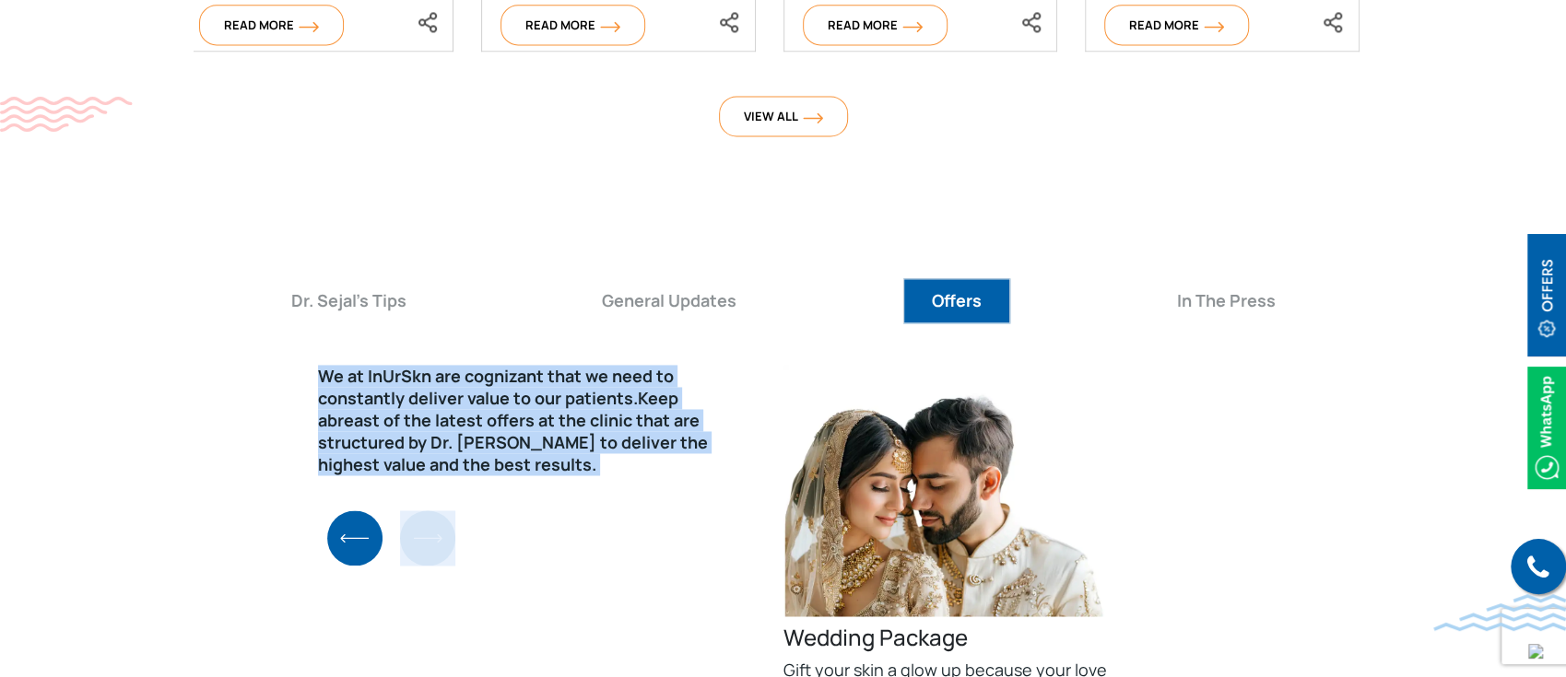
scroll to position [6451, 0]
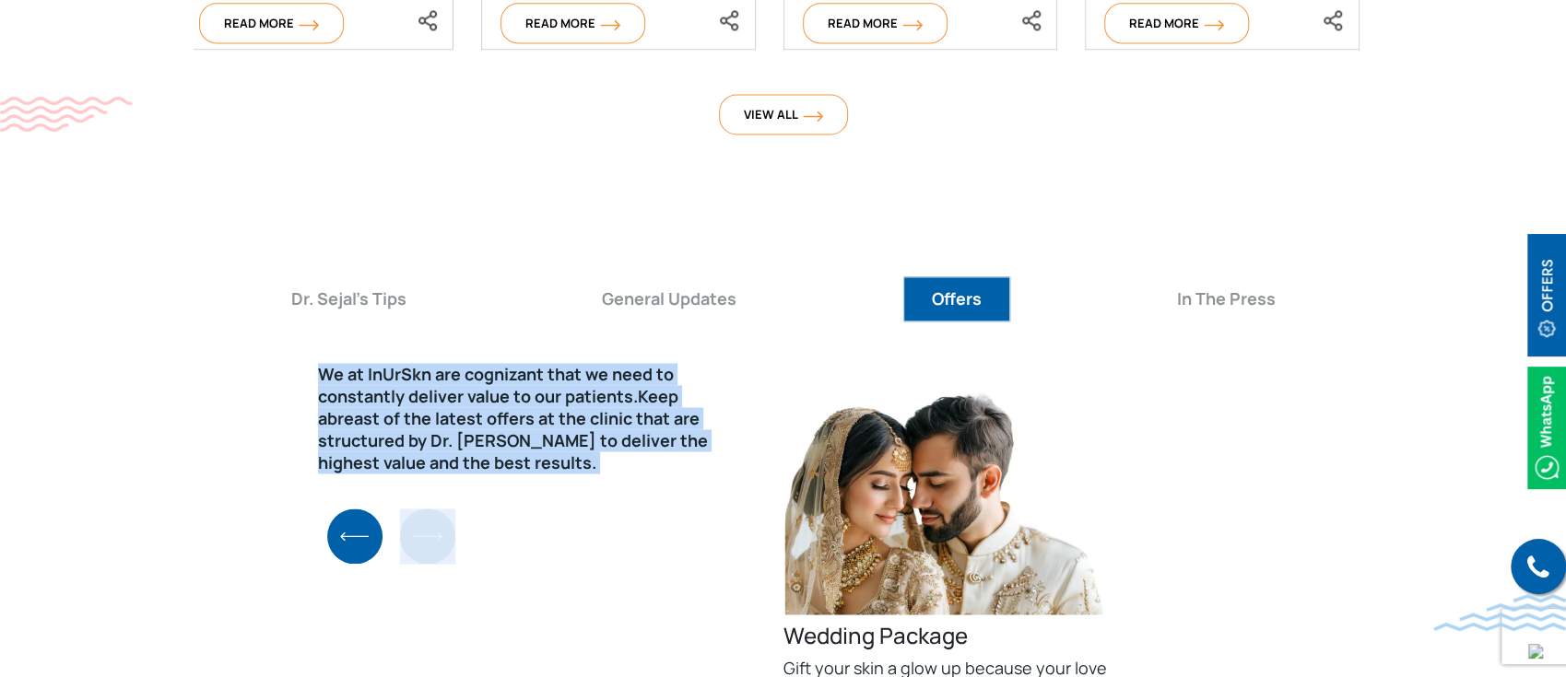
click at [339, 509] on img "Previous slide" at bounding box center [354, 536] width 55 height 55
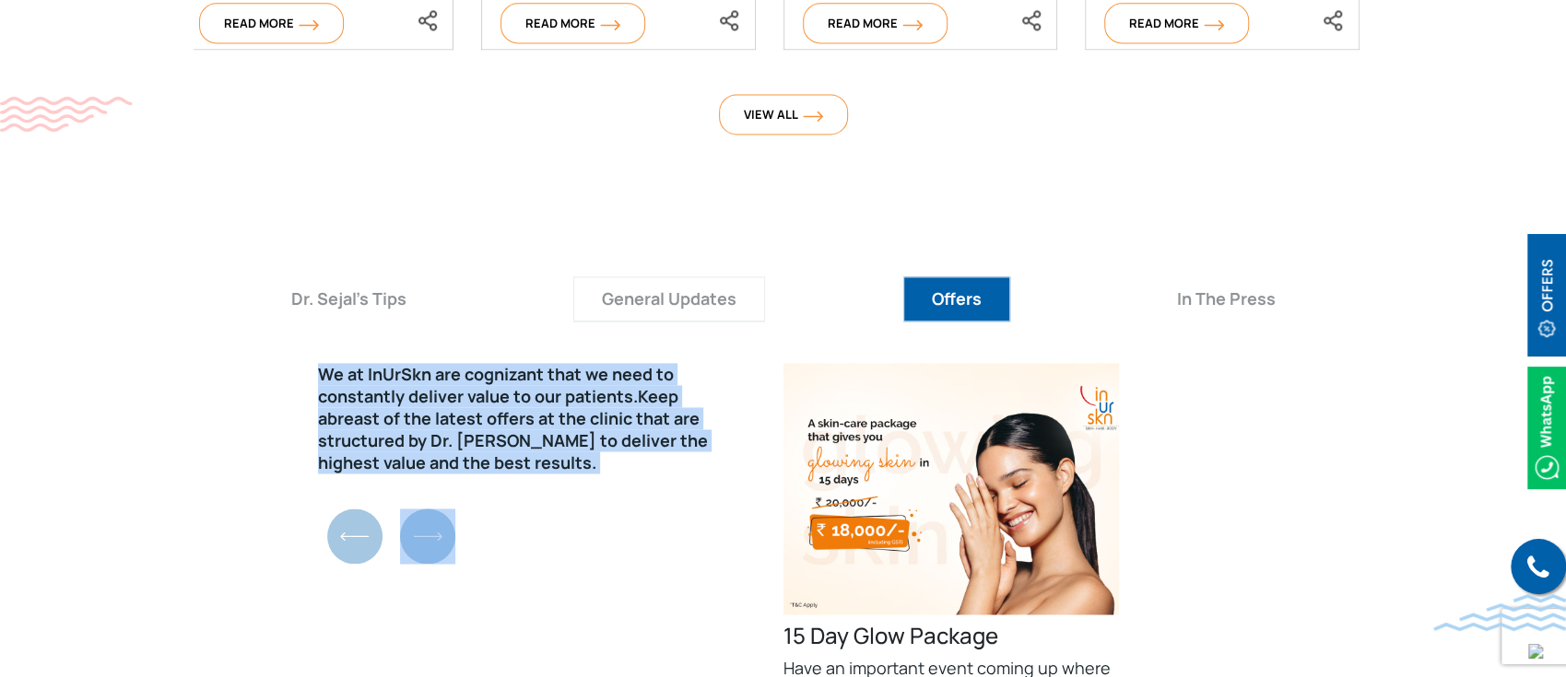
click at [620, 276] on button "General Updates" at bounding box center [669, 298] width 192 height 45
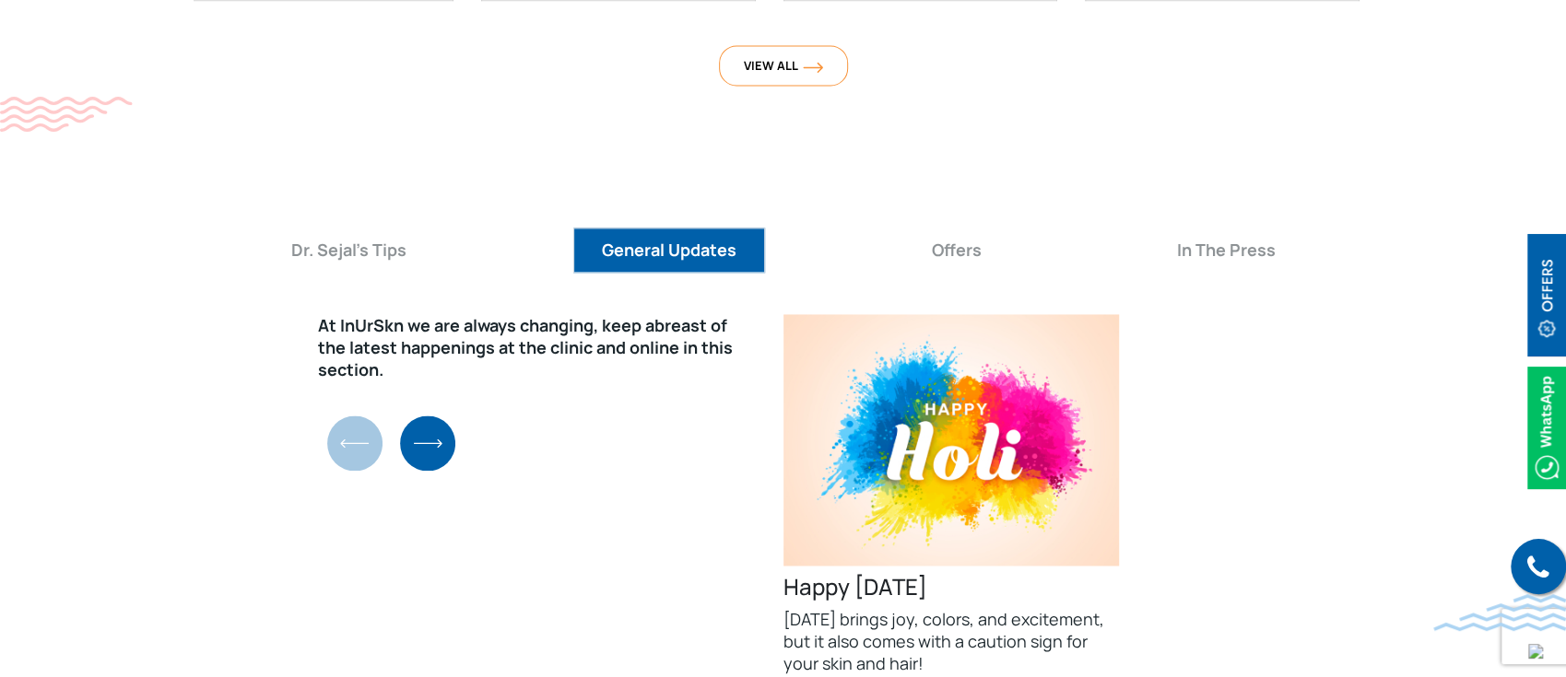
scroll to position [6501, 0]
click at [433, 415] on img "Next slide" at bounding box center [427, 442] width 55 height 55
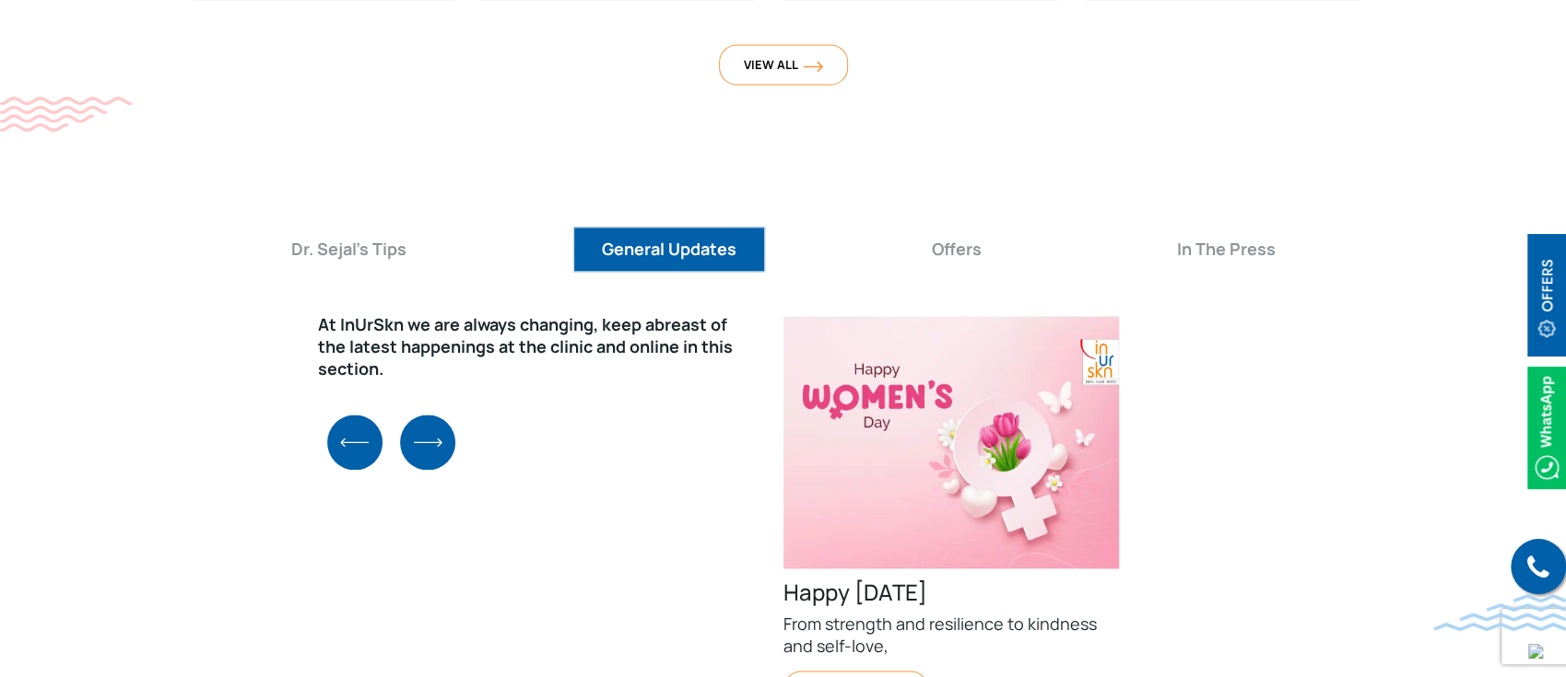
click at [433, 415] on img "Next slide" at bounding box center [427, 442] width 55 height 55
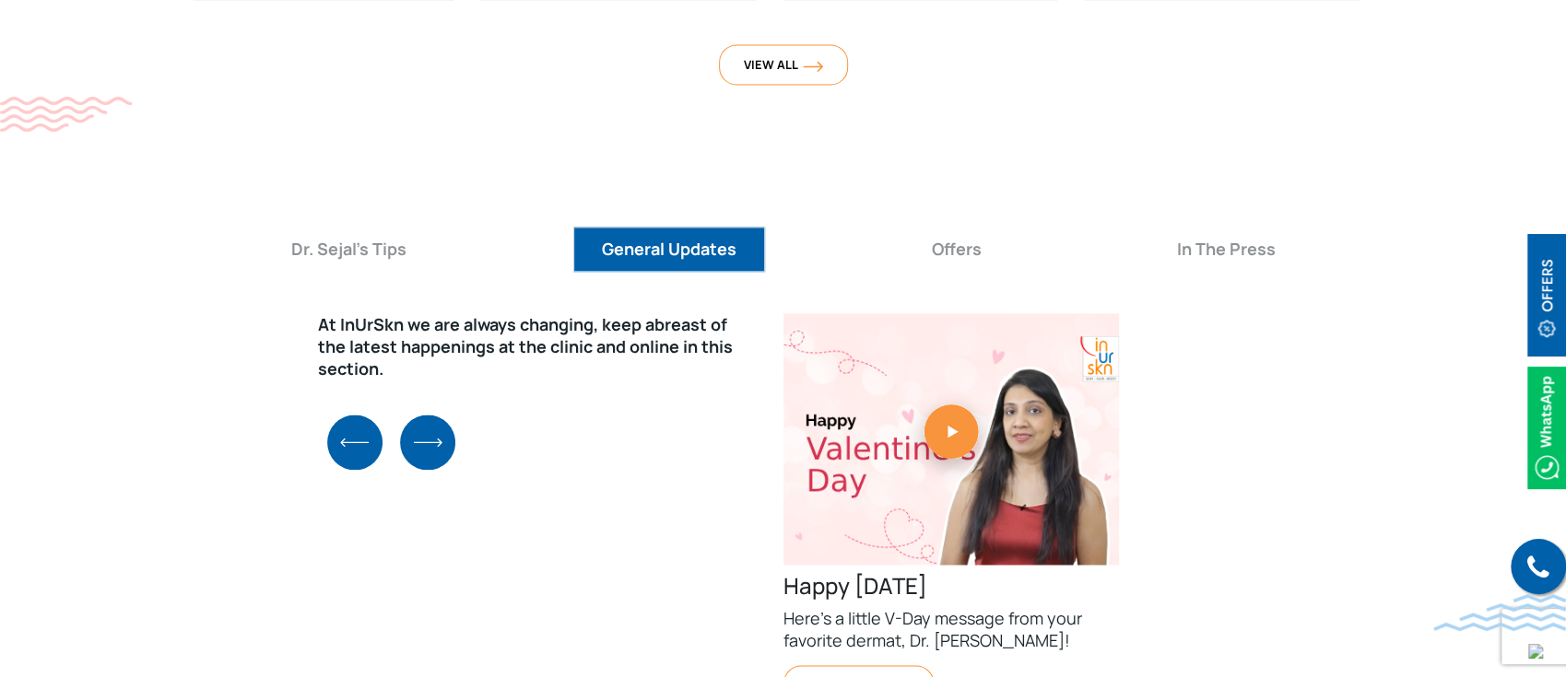
click at [433, 415] on img "Next slide" at bounding box center [427, 442] width 55 height 55
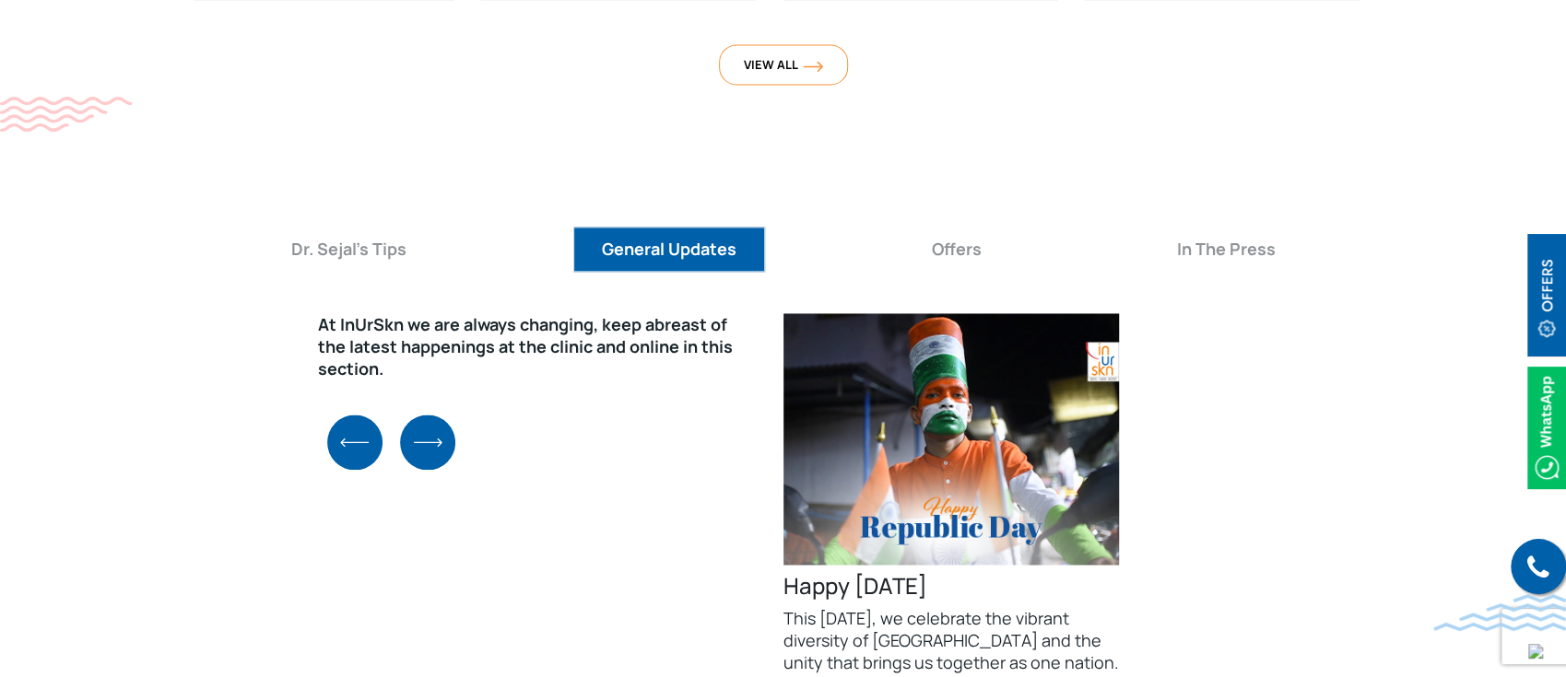
click at [433, 415] on img "Next slide" at bounding box center [427, 442] width 55 height 55
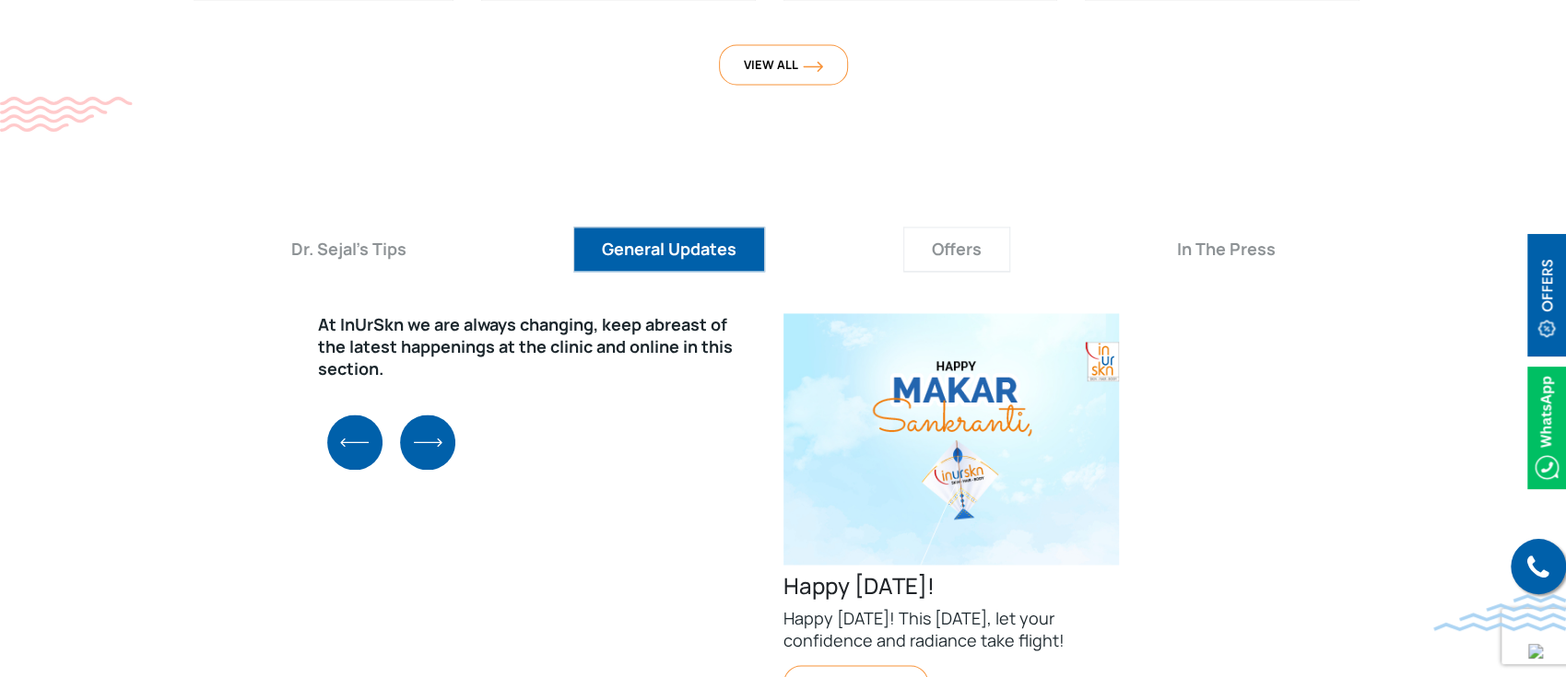
click at [995, 227] on button "Offers" at bounding box center [956, 249] width 107 height 45
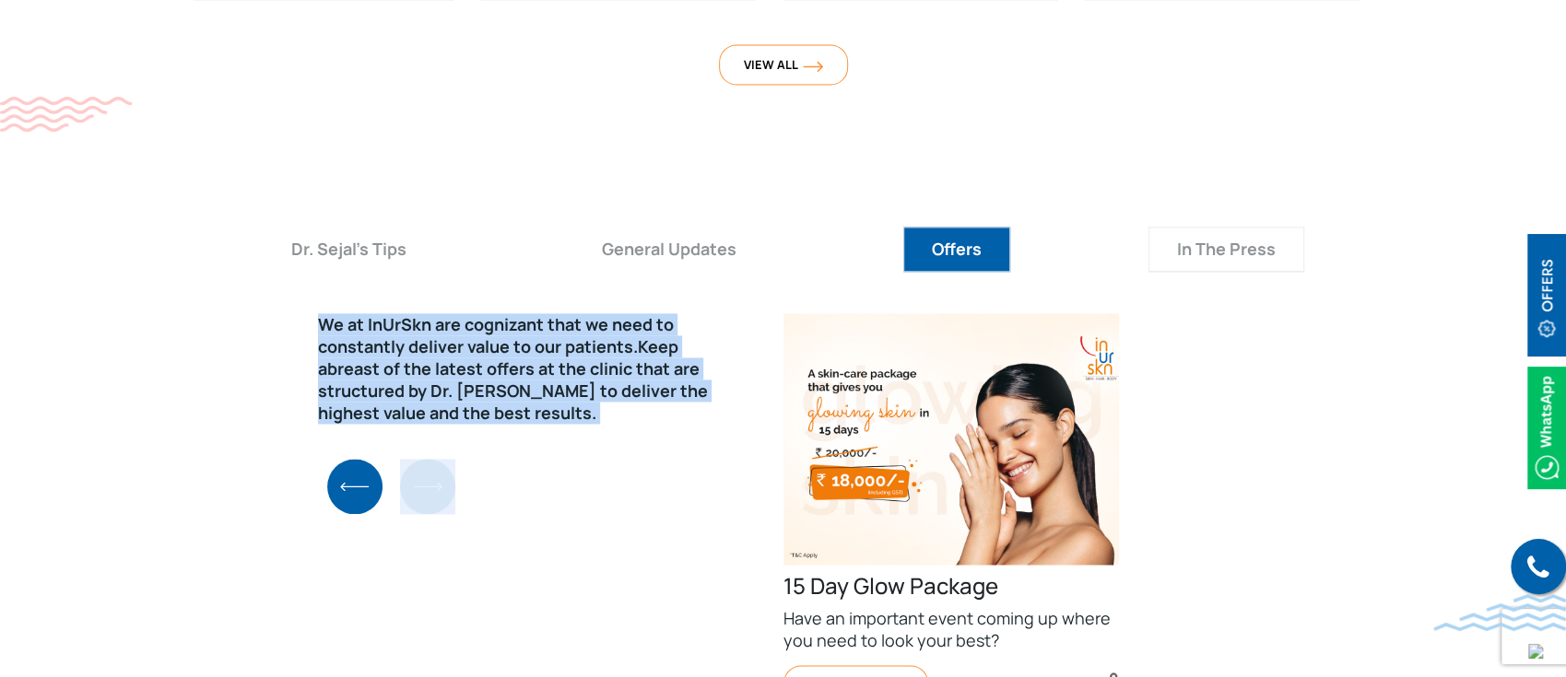
click at [1229, 227] on button "In The Press" at bounding box center [1226, 249] width 156 height 45
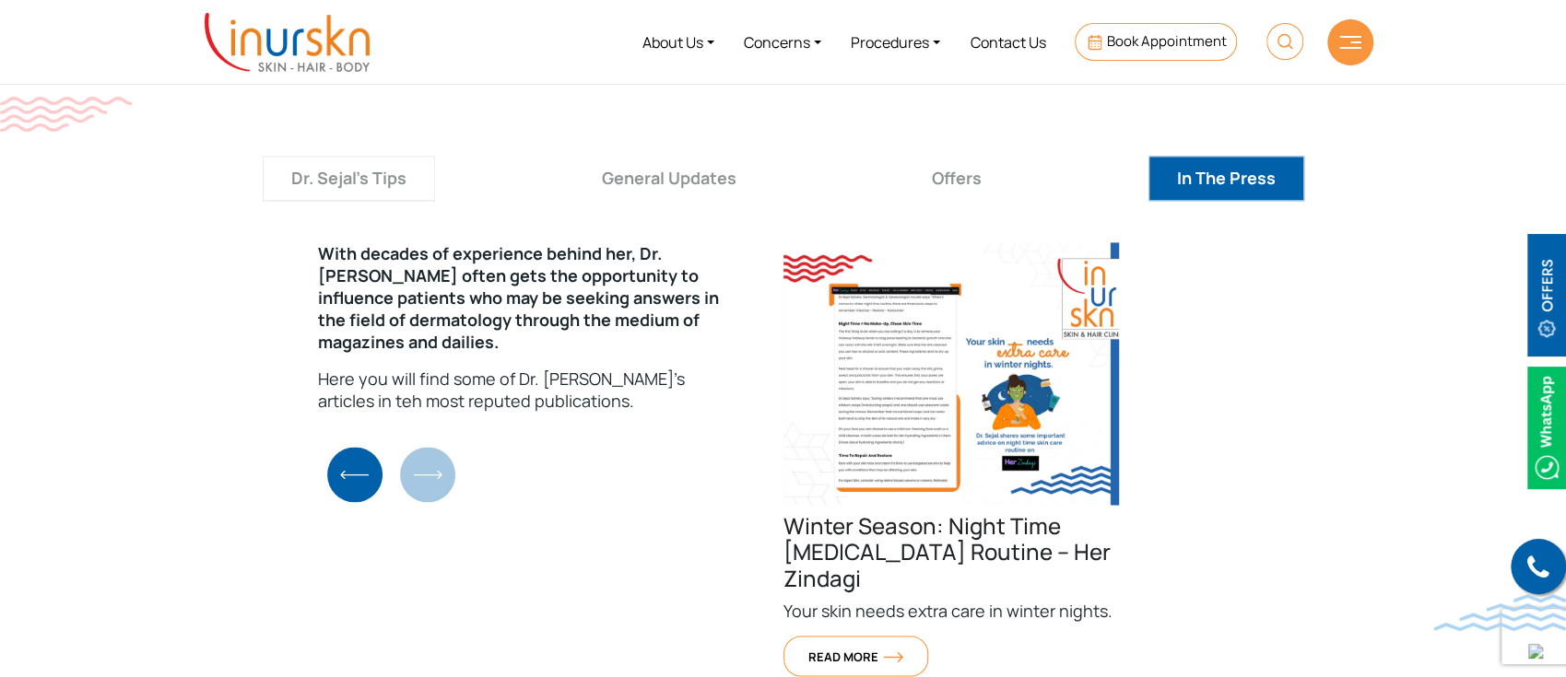
scroll to position [6571, 0]
click at [335, 157] on button "Dr. Sejal's Tips" at bounding box center [349, 179] width 172 height 45
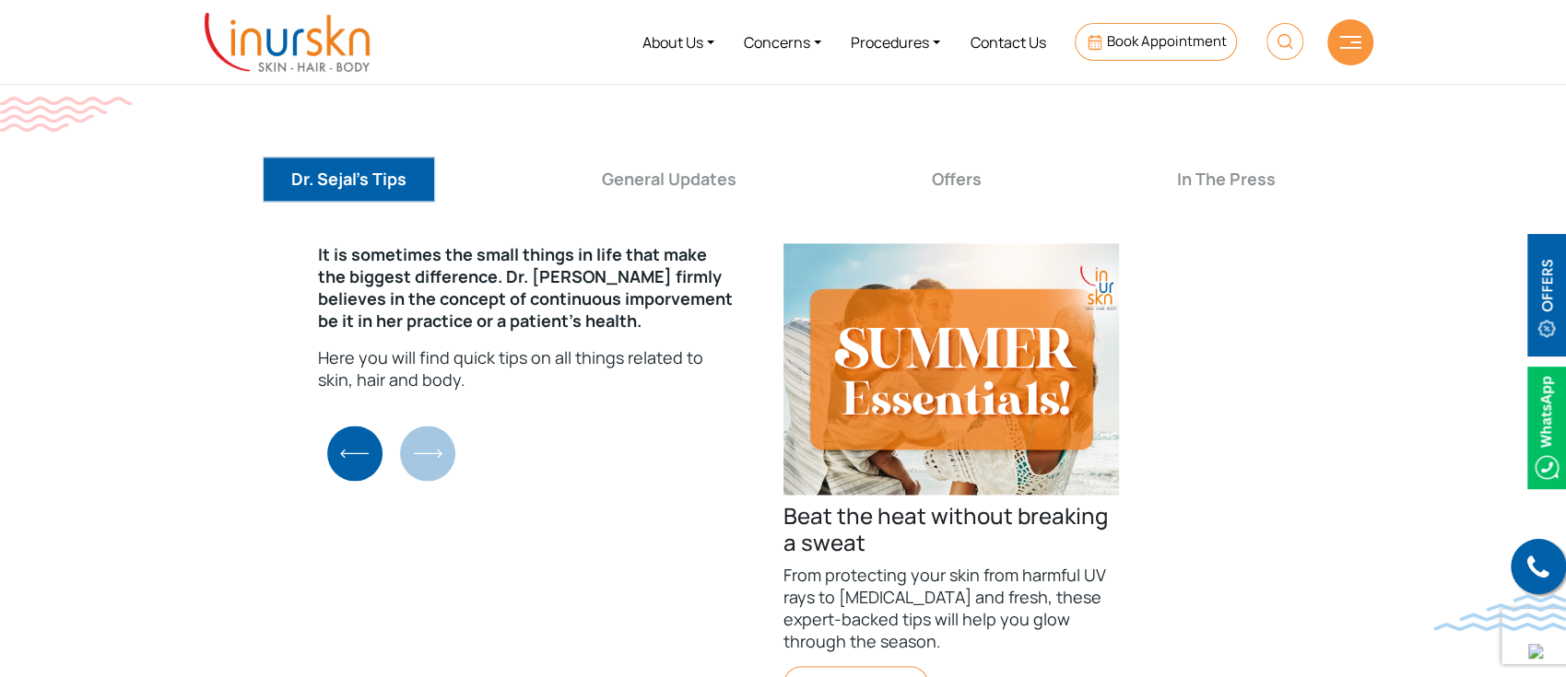
click at [335, 426] on img "Previous slide" at bounding box center [354, 453] width 55 height 55
click at [452, 426] on img "Next slide" at bounding box center [427, 453] width 55 height 55
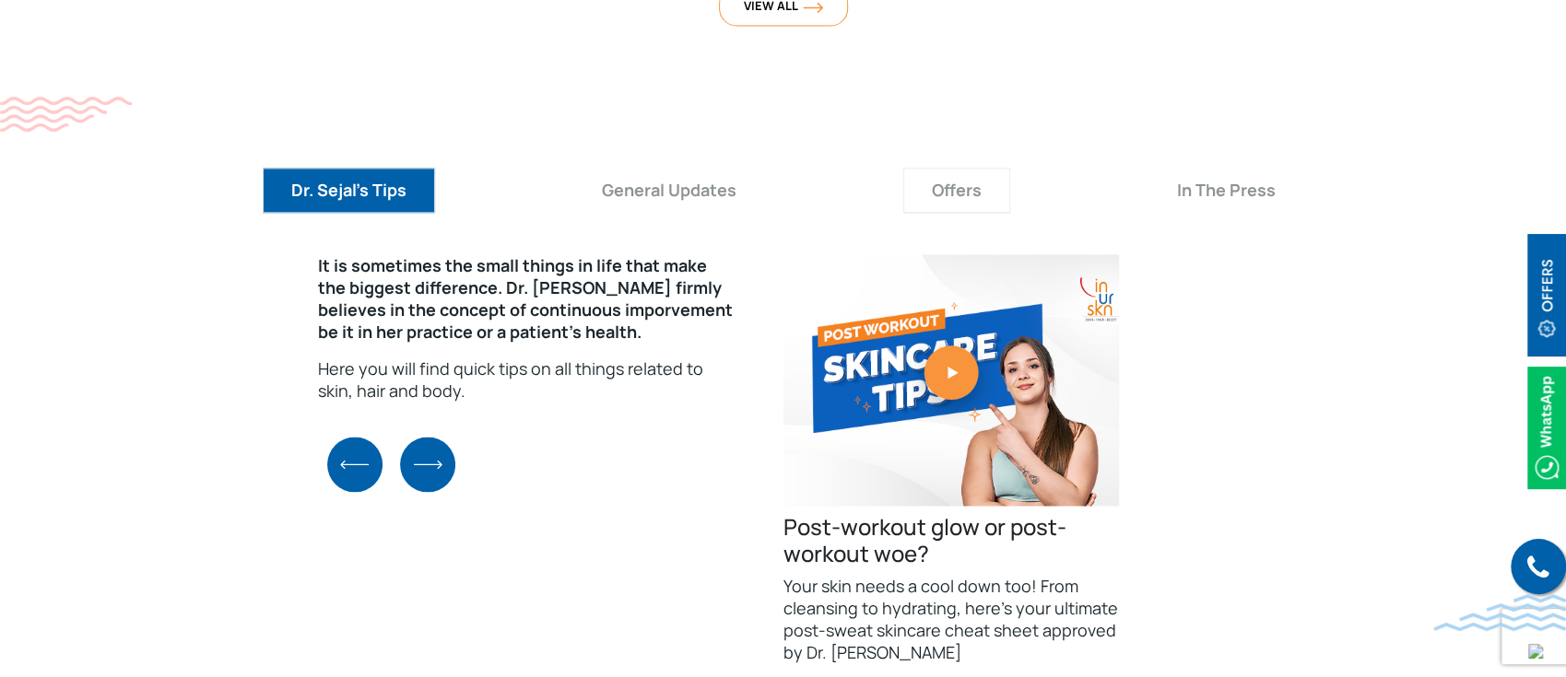
scroll to position [6553, 0]
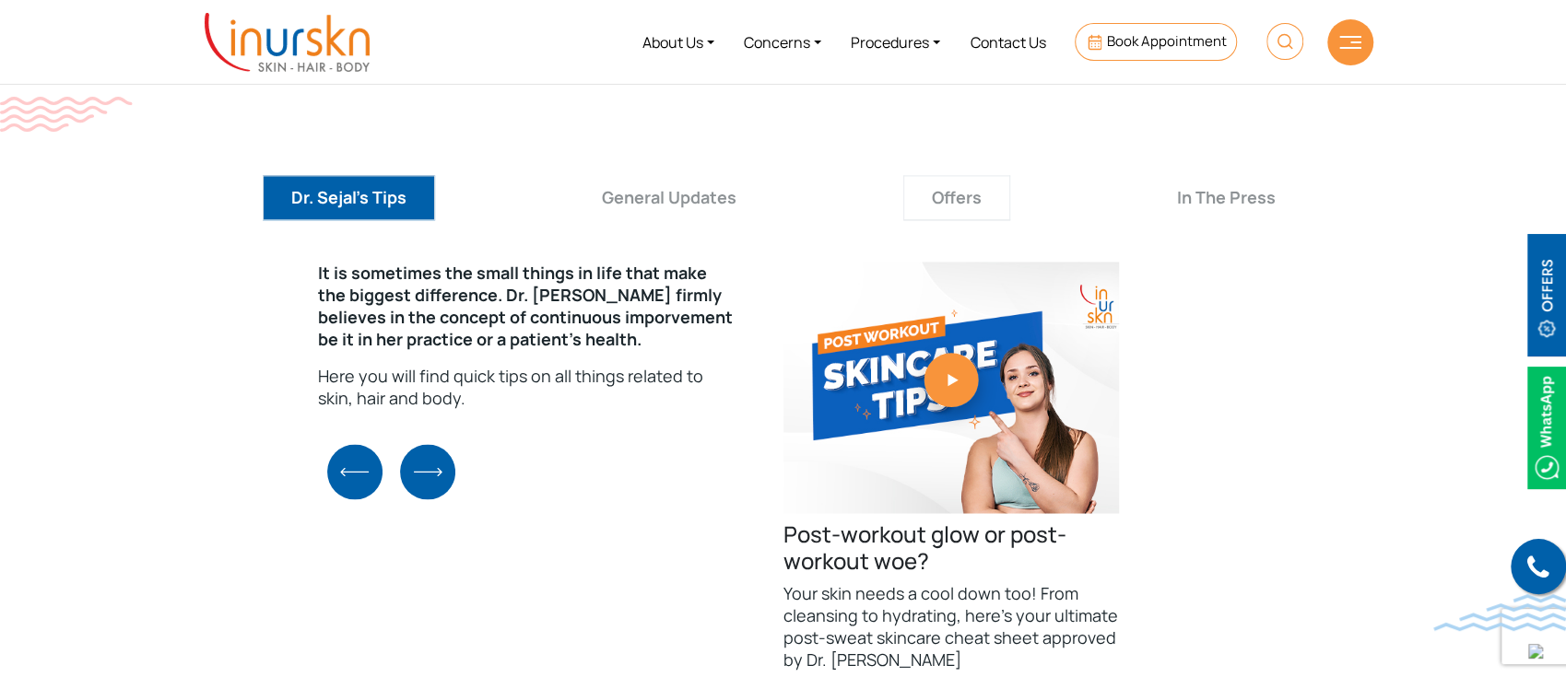
click at [945, 175] on button "Offers" at bounding box center [956, 197] width 107 height 45
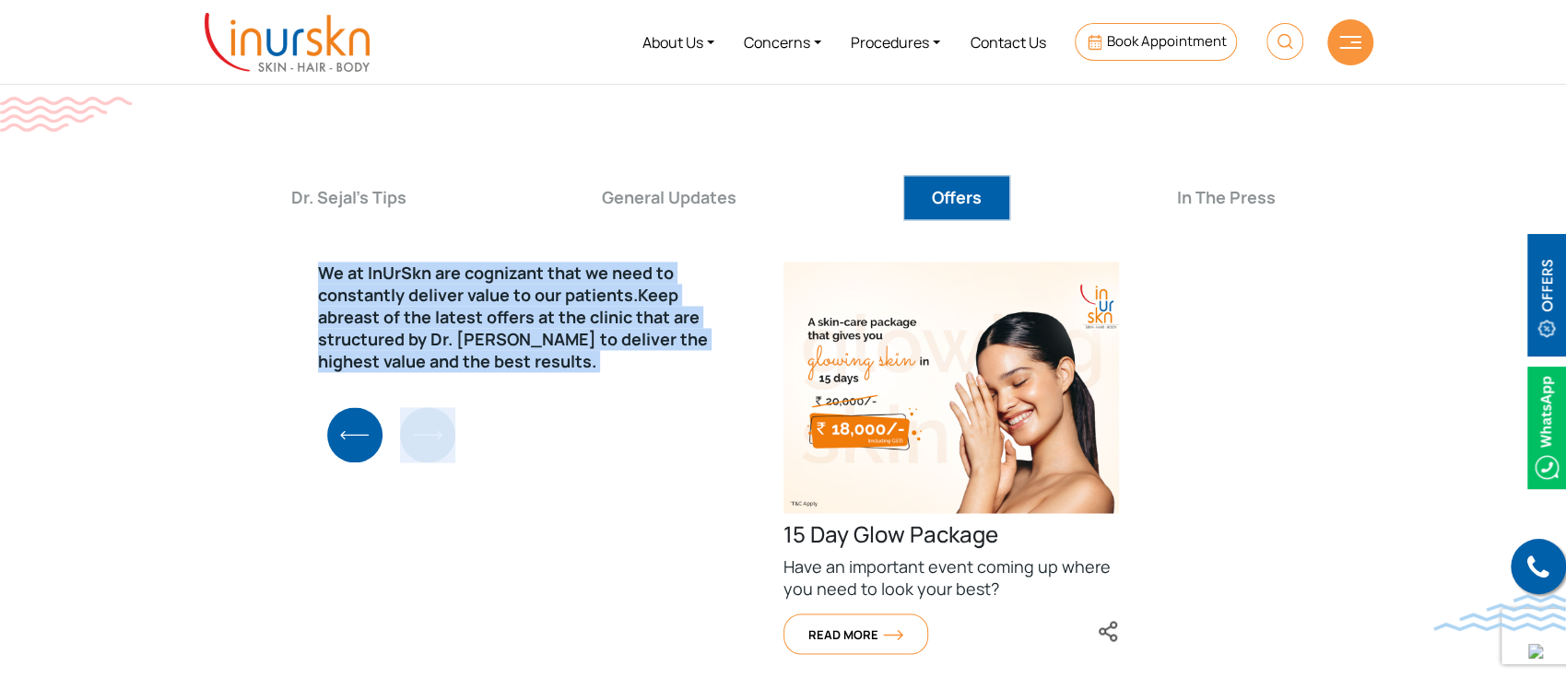
click at [335, 407] on img "Previous slide" at bounding box center [354, 434] width 55 height 55
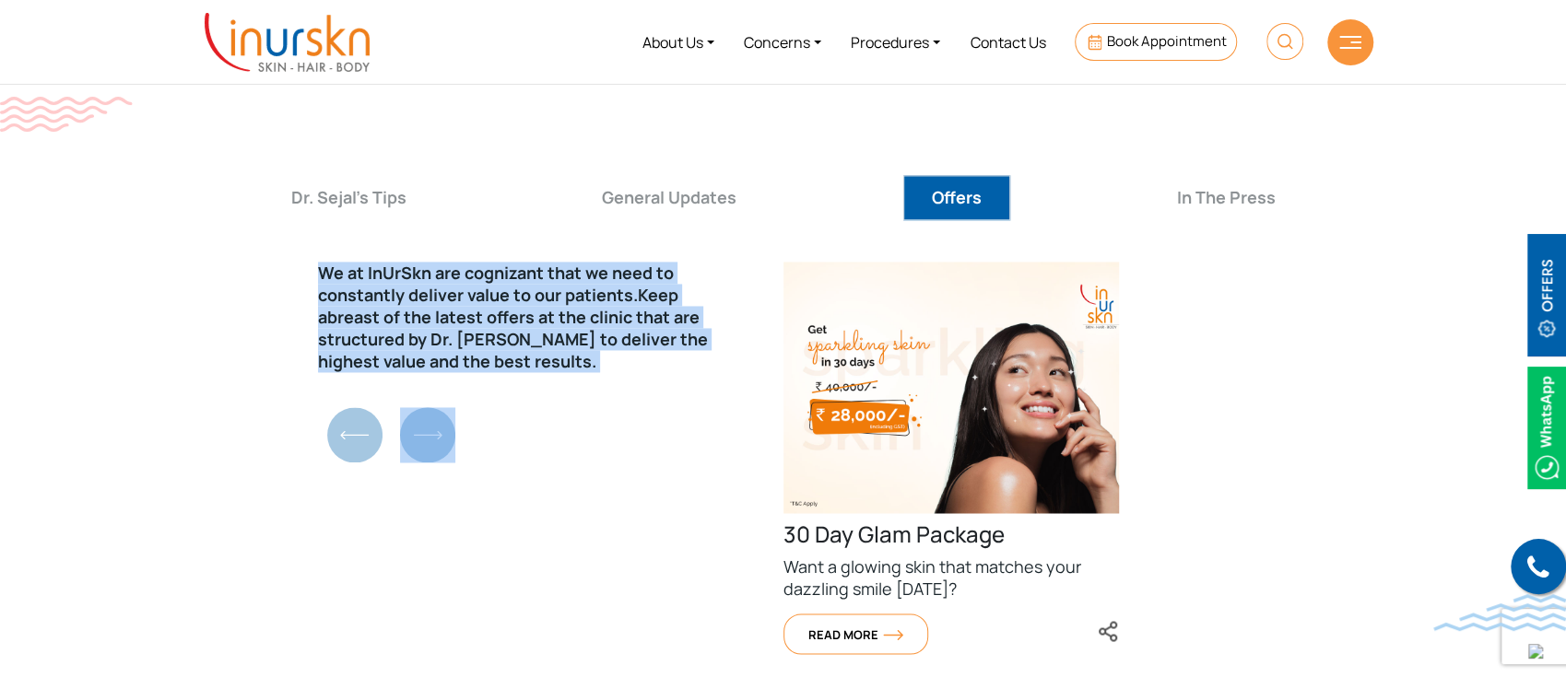
click at [428, 407] on img "Next slide" at bounding box center [427, 434] width 55 height 55
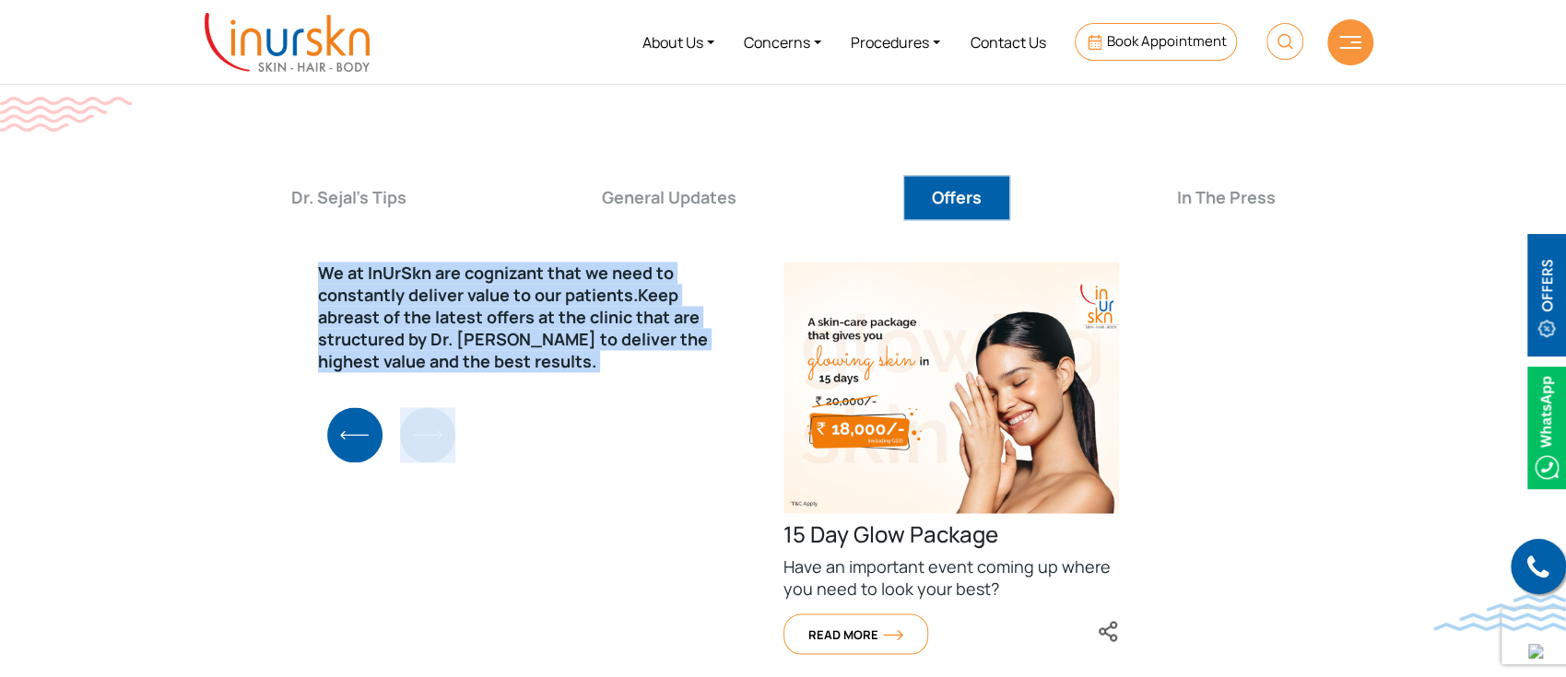
click at [335, 407] on img "Previous slide" at bounding box center [354, 434] width 55 height 55
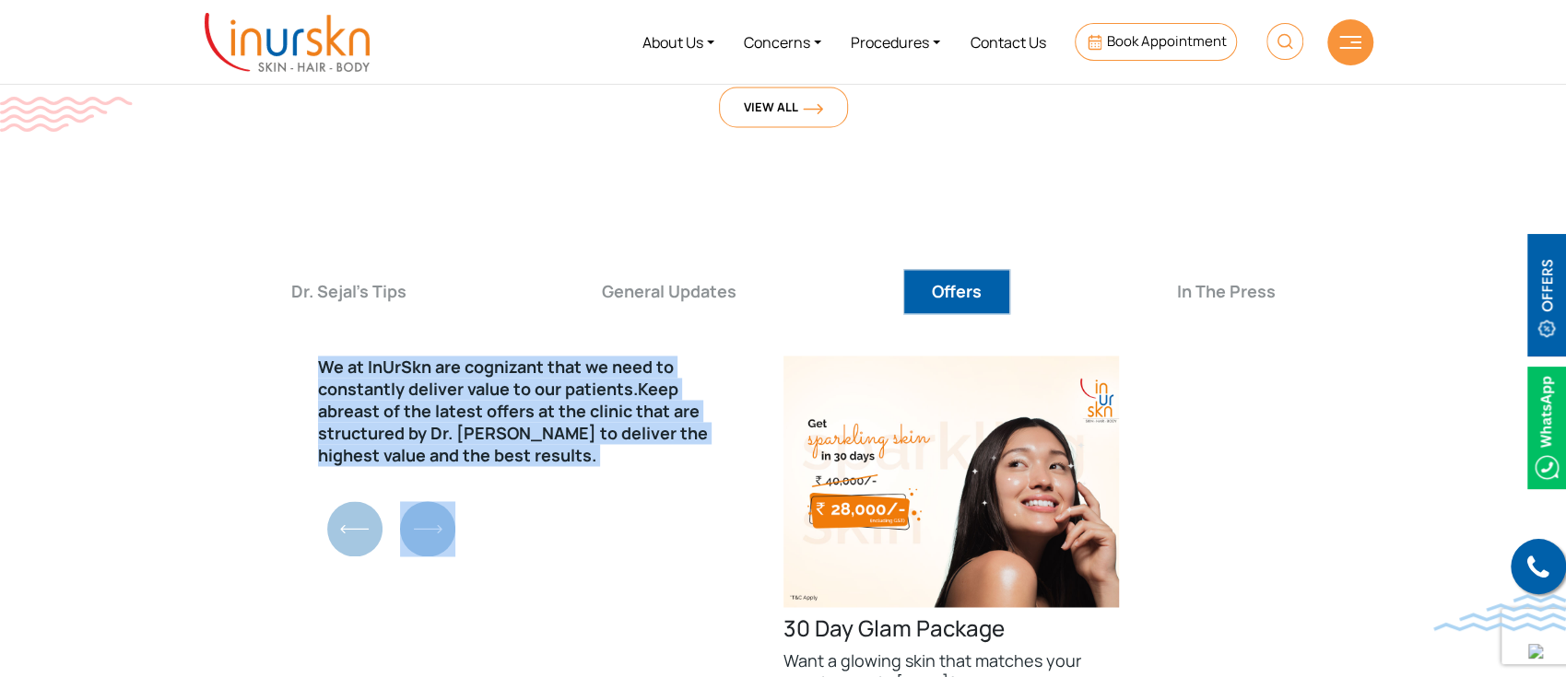
scroll to position [6458, 0]
click at [649, 270] on button "General Updates" at bounding box center [669, 292] width 192 height 45
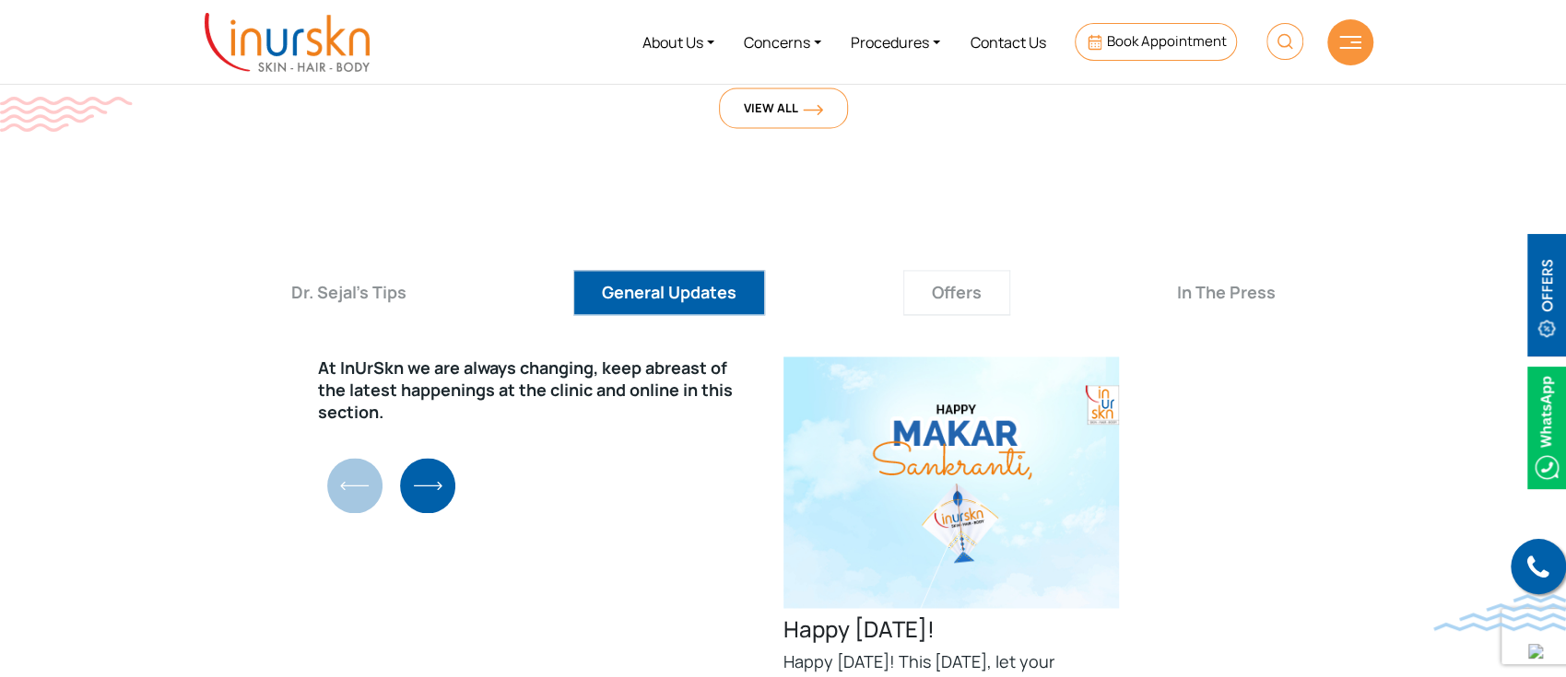
click at [945, 270] on button "Offers" at bounding box center [956, 292] width 107 height 45
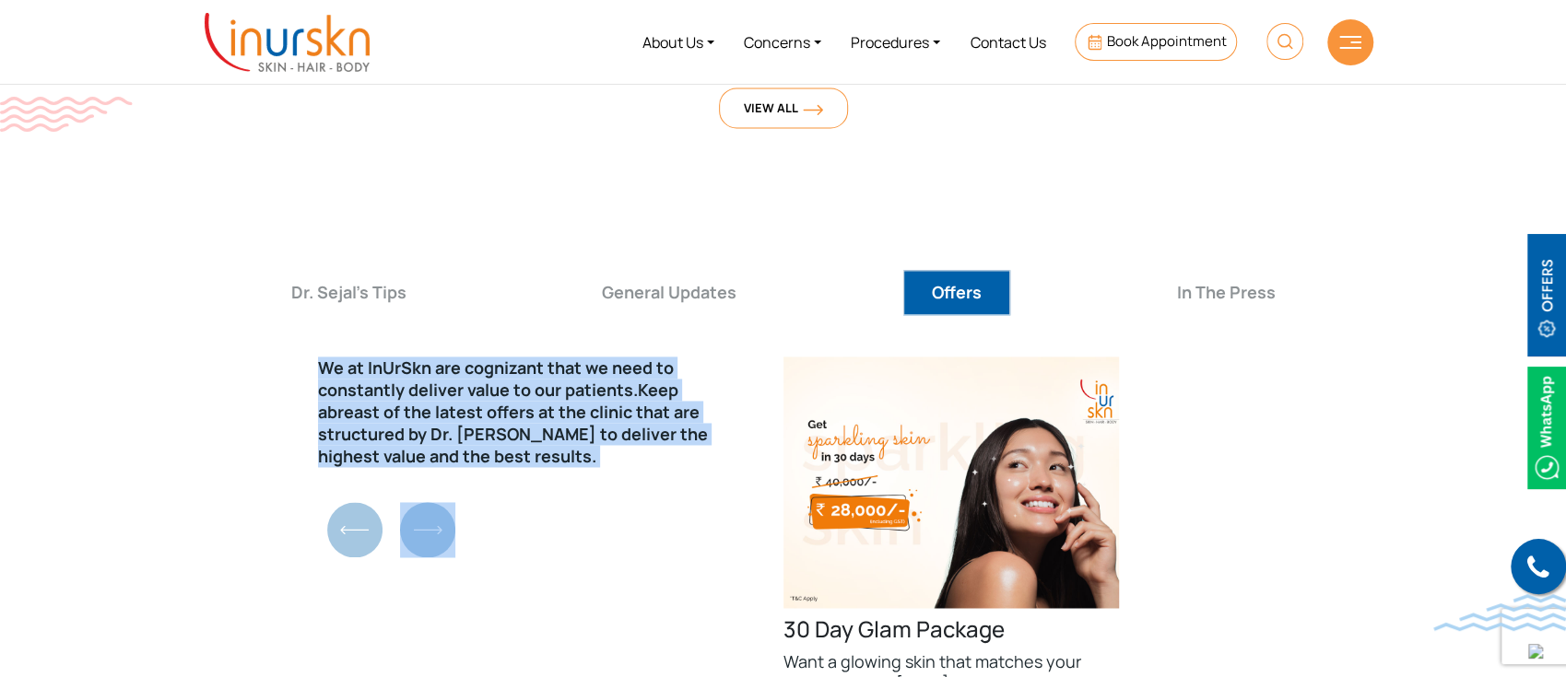
click at [421, 502] on img "Next slide" at bounding box center [427, 529] width 55 height 55
